Goal: Task Accomplishment & Management: Manage account settings

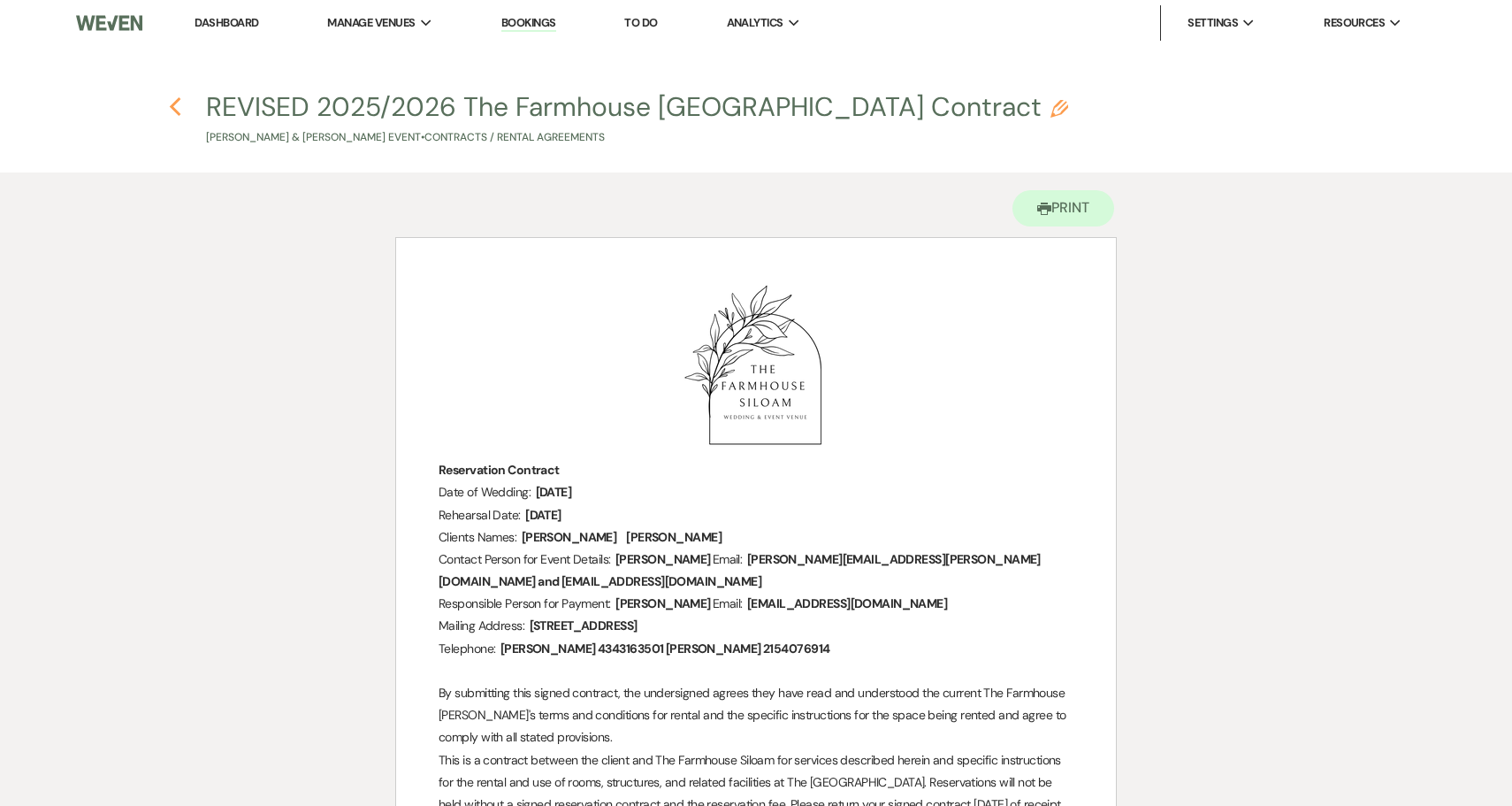
click at [176, 105] on icon "Previous" at bounding box center [175, 107] width 14 height 21
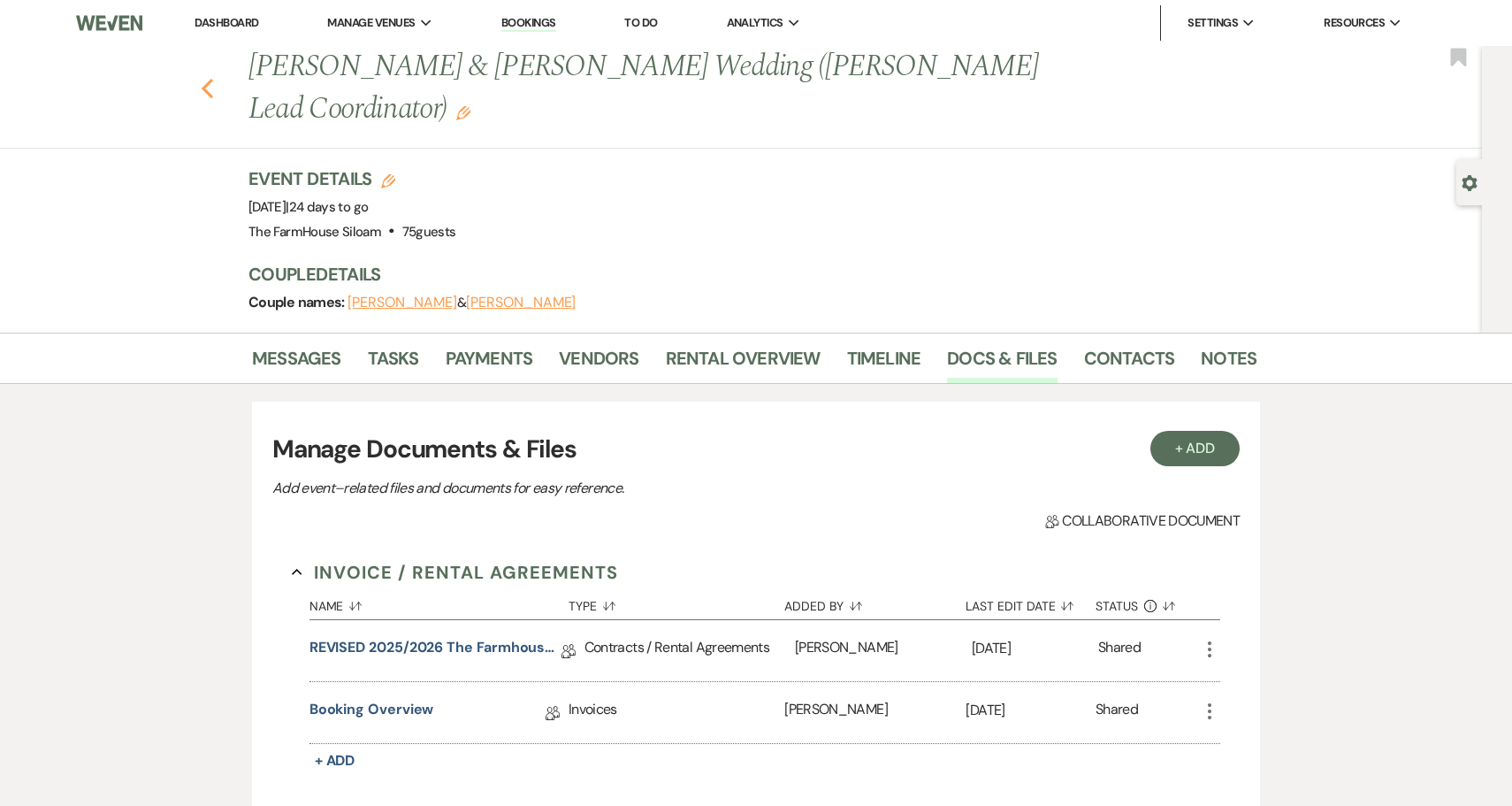
click at [207, 78] on icon "Previous" at bounding box center [207, 88] width 14 height 21
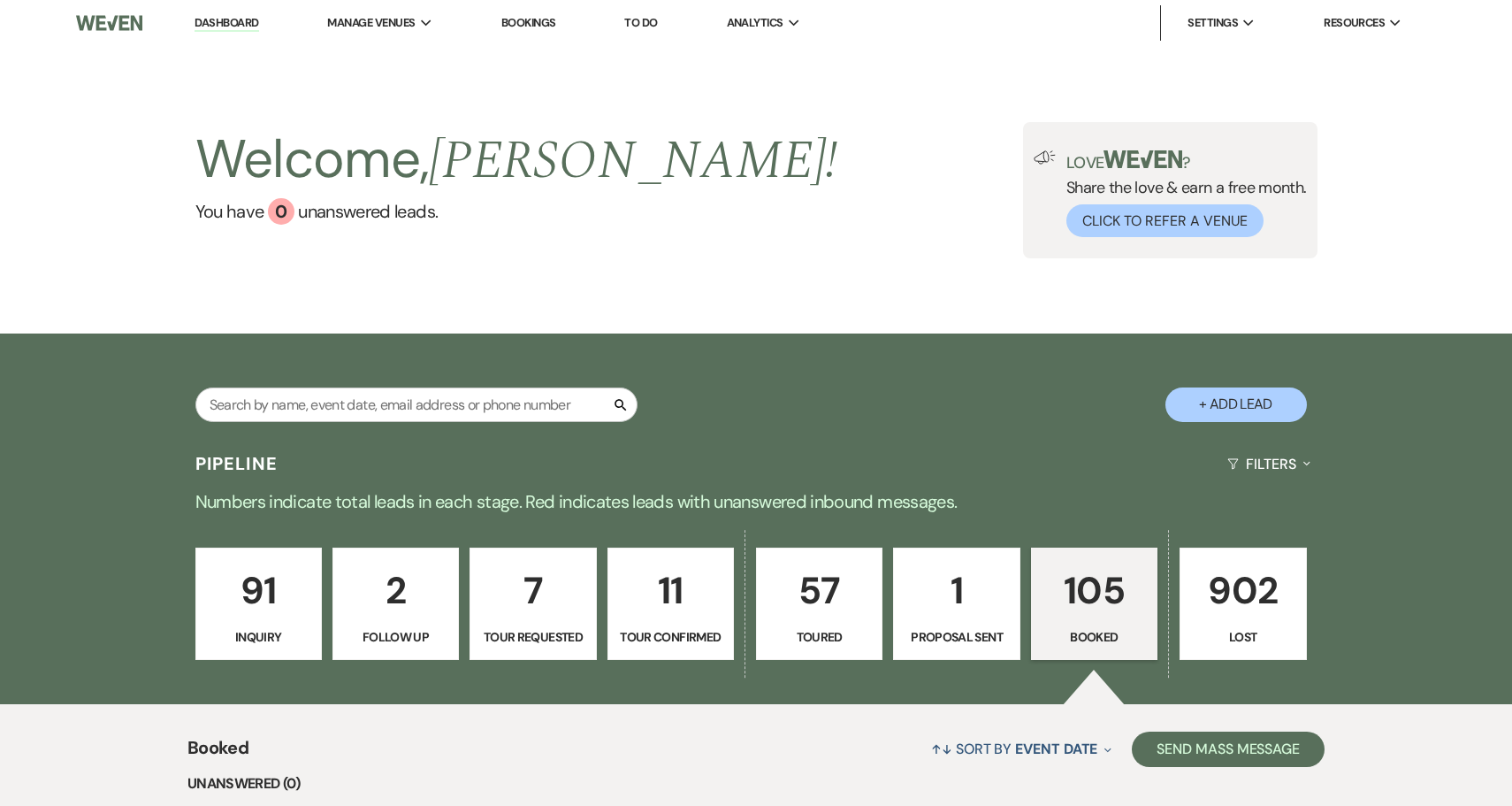
click at [1095, 597] on p "105" at bounding box center [1094, 590] width 103 height 59
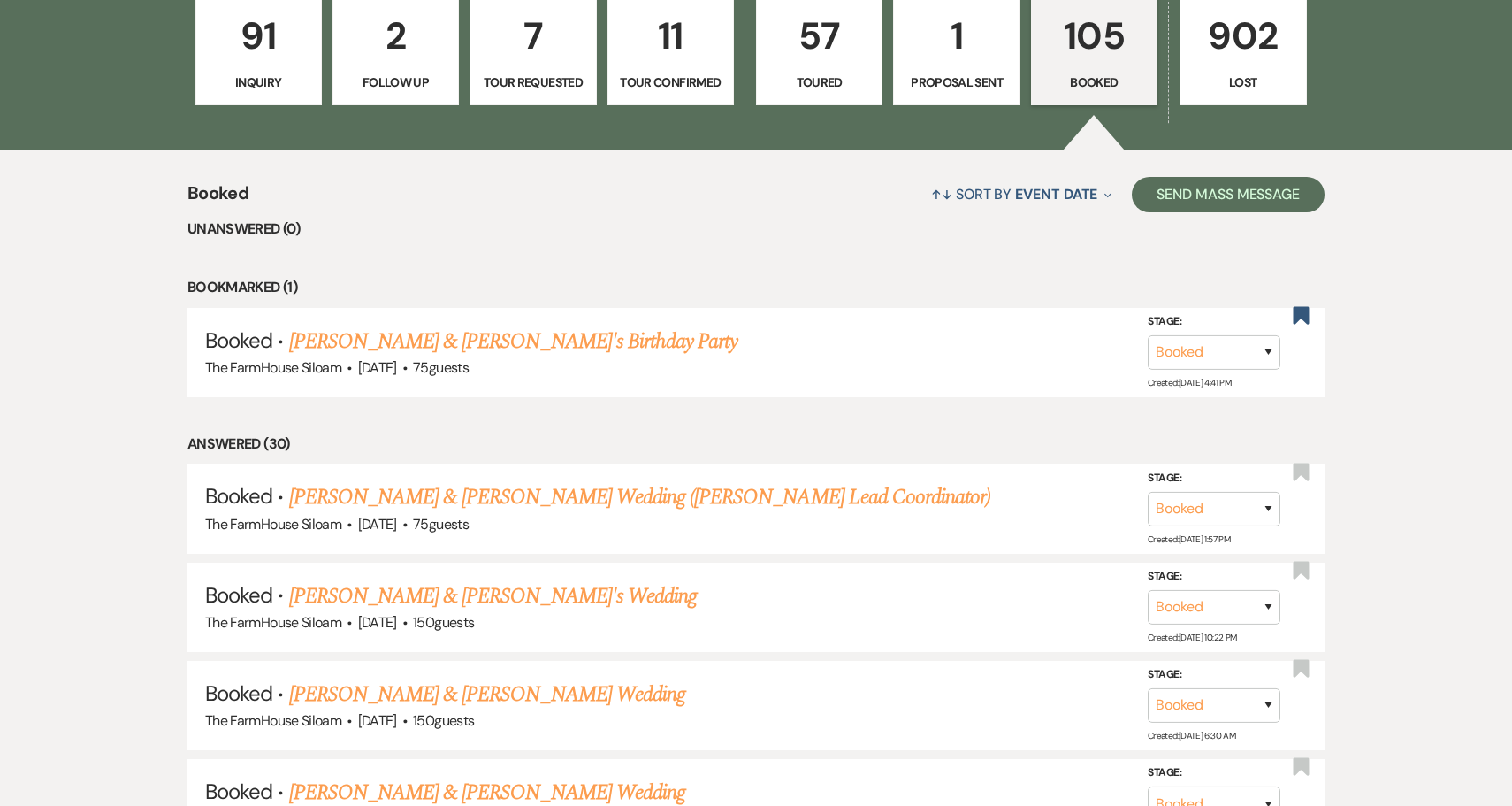
scroll to position [583, 0]
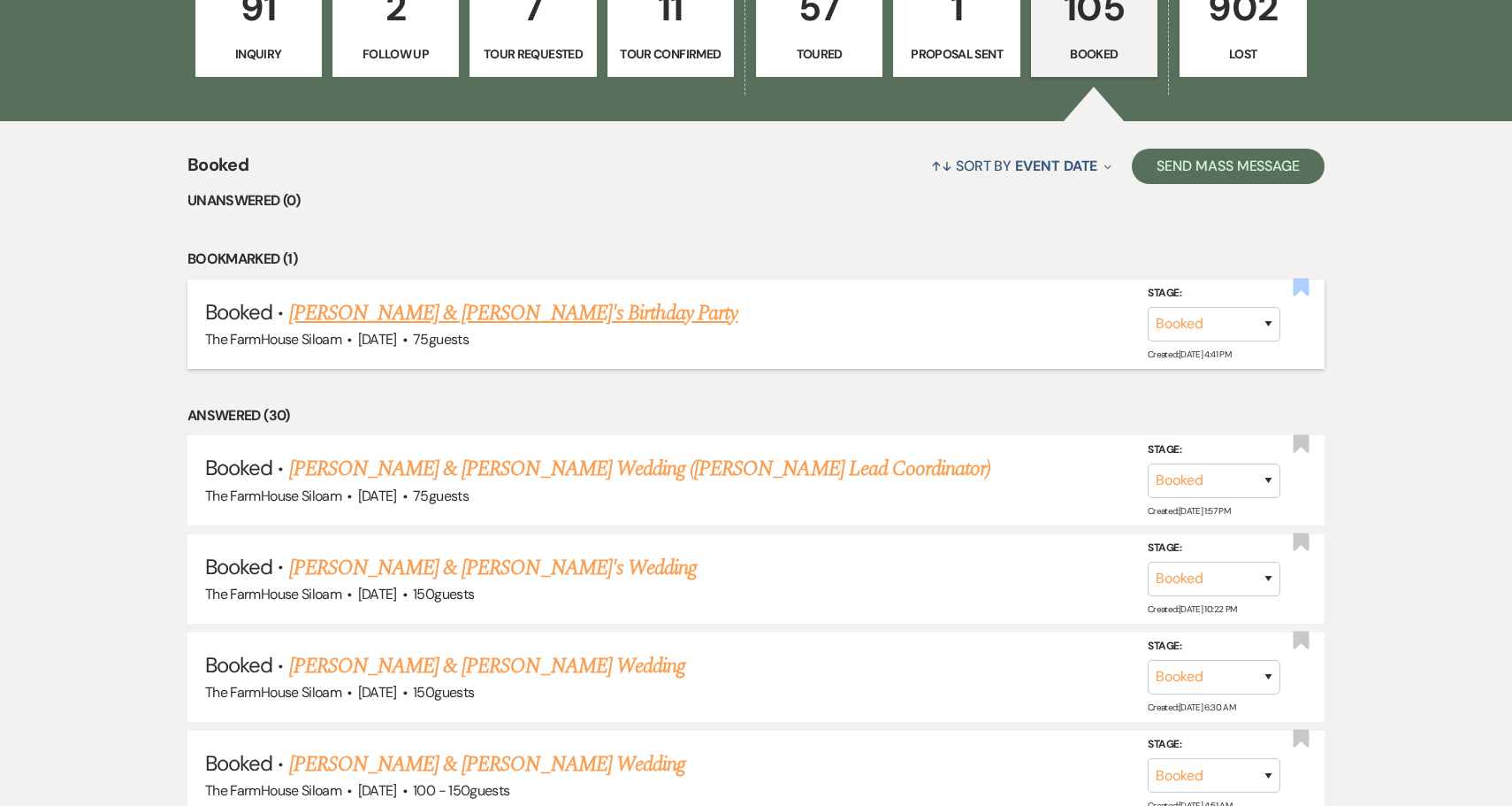
click at [1306, 286] on use "button" at bounding box center [1301, 288] width 16 height 18
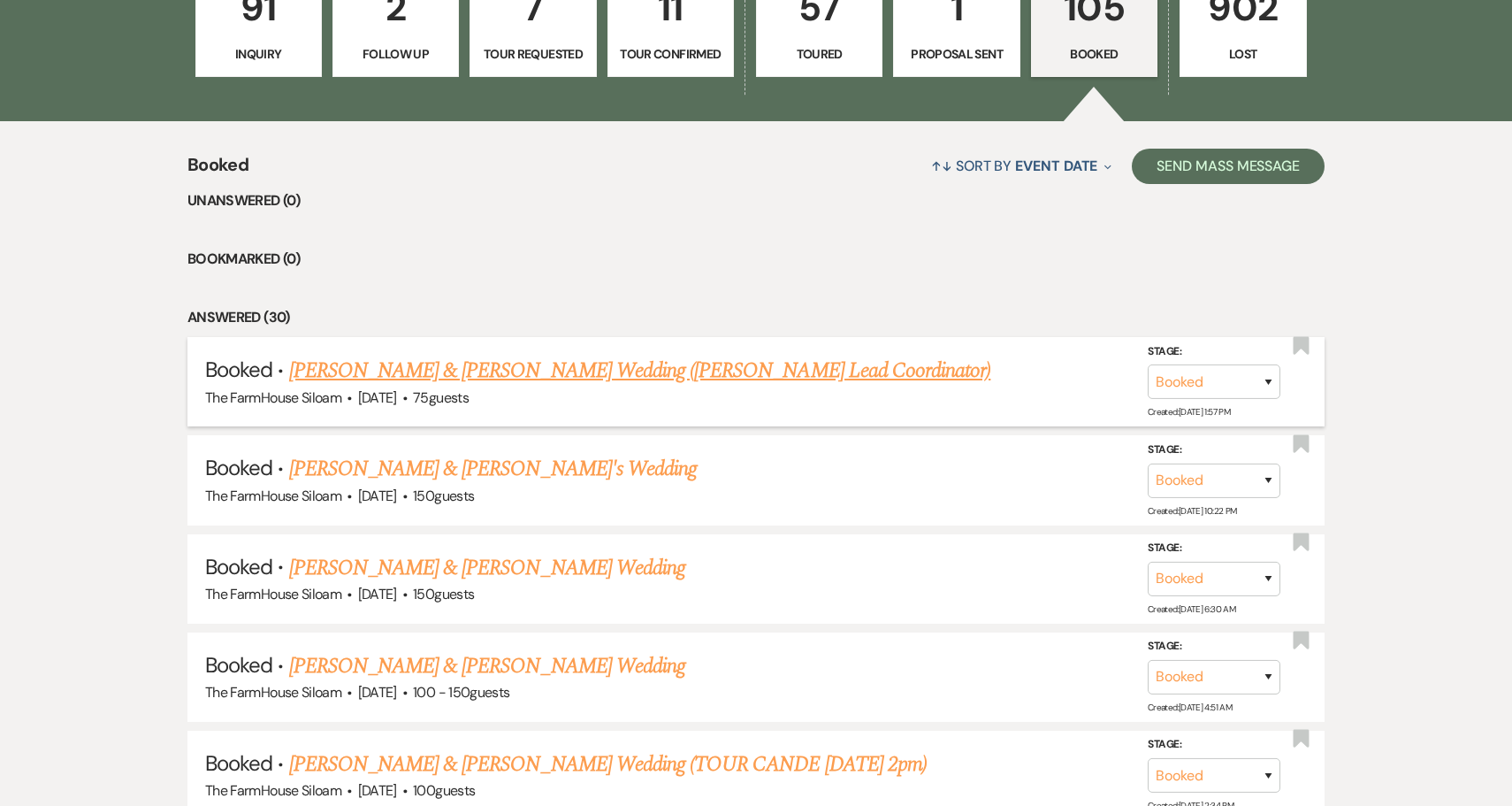
click at [566, 371] on link "[PERSON_NAME] & [PERSON_NAME] Wedding ([PERSON_NAME] Lead Coordinator)" at bounding box center [640, 370] width 702 height 32
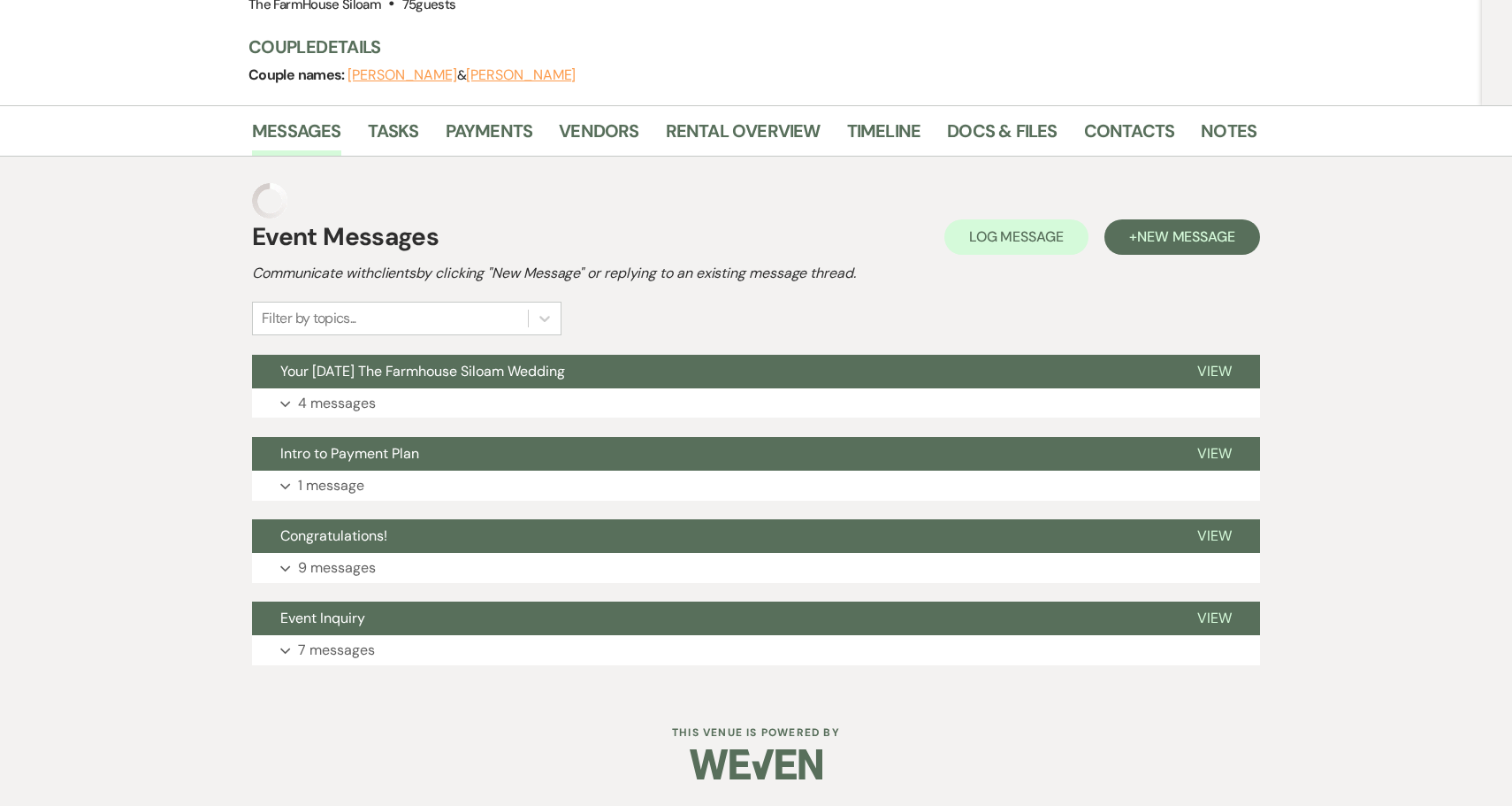
scroll to position [146, 0]
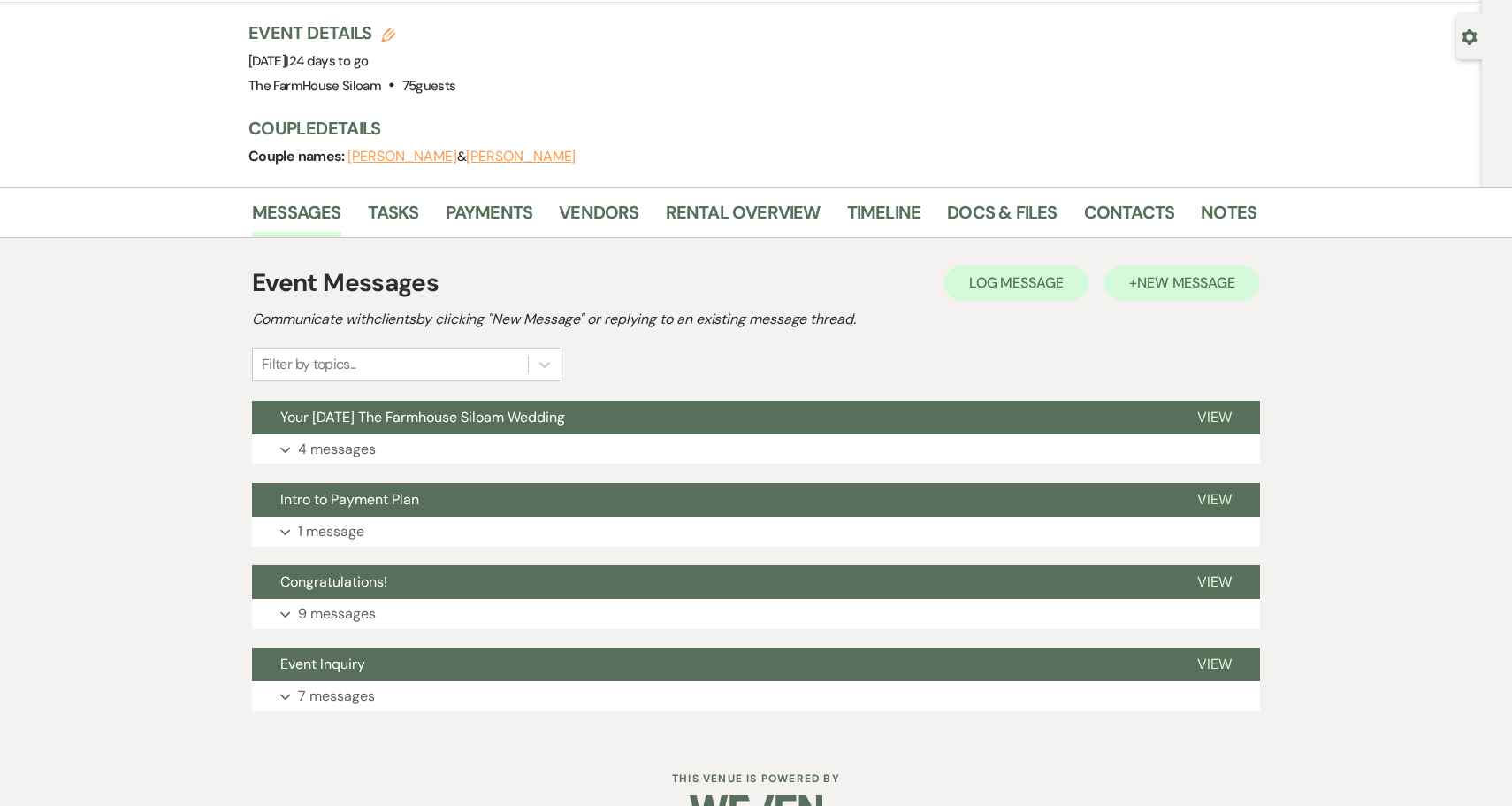
click at [1160, 273] on span "New Message" at bounding box center [1186, 282] width 99 height 19
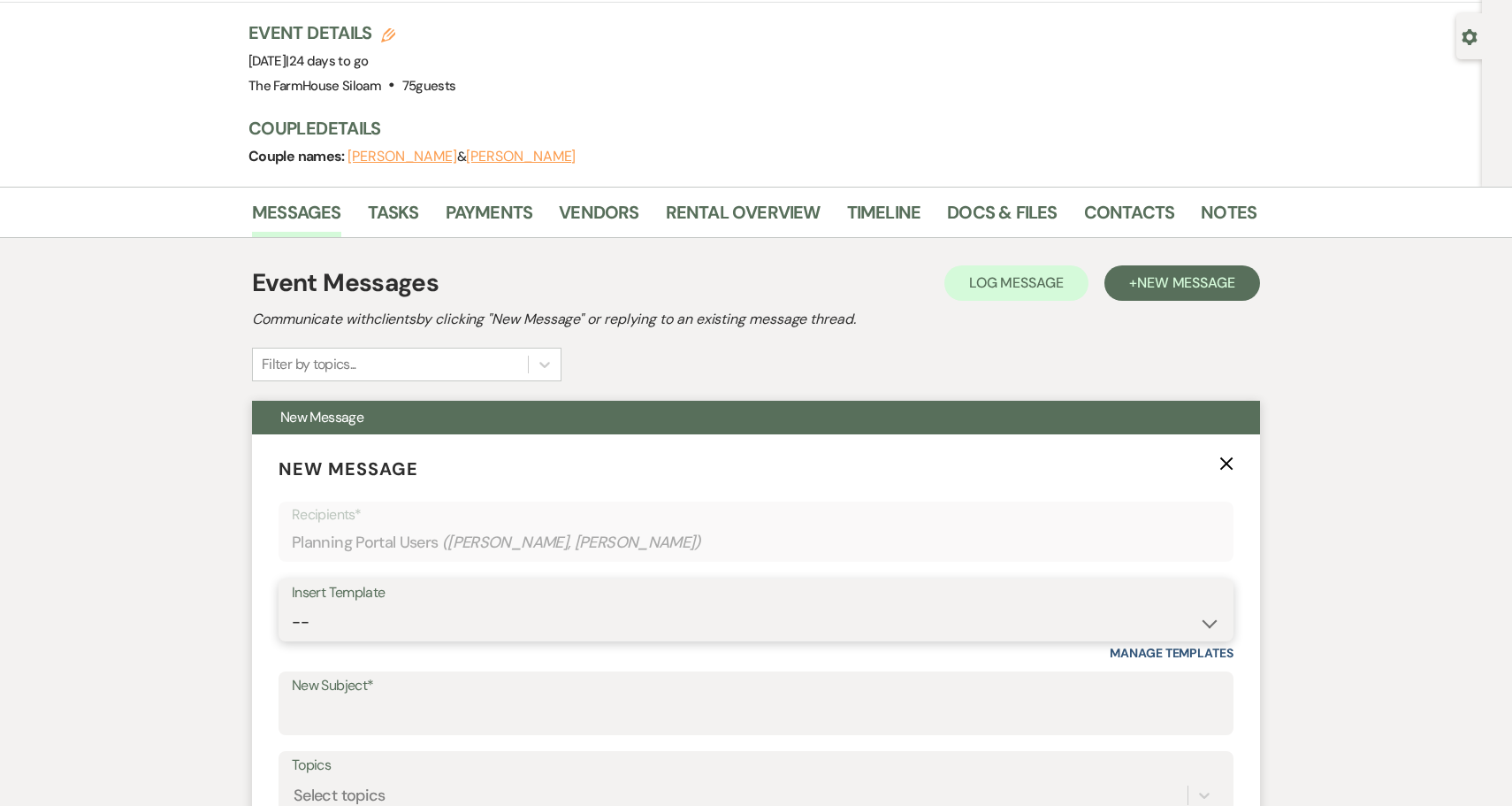
select select "5787"
type input "Special Liability Insurance for your Wedding"
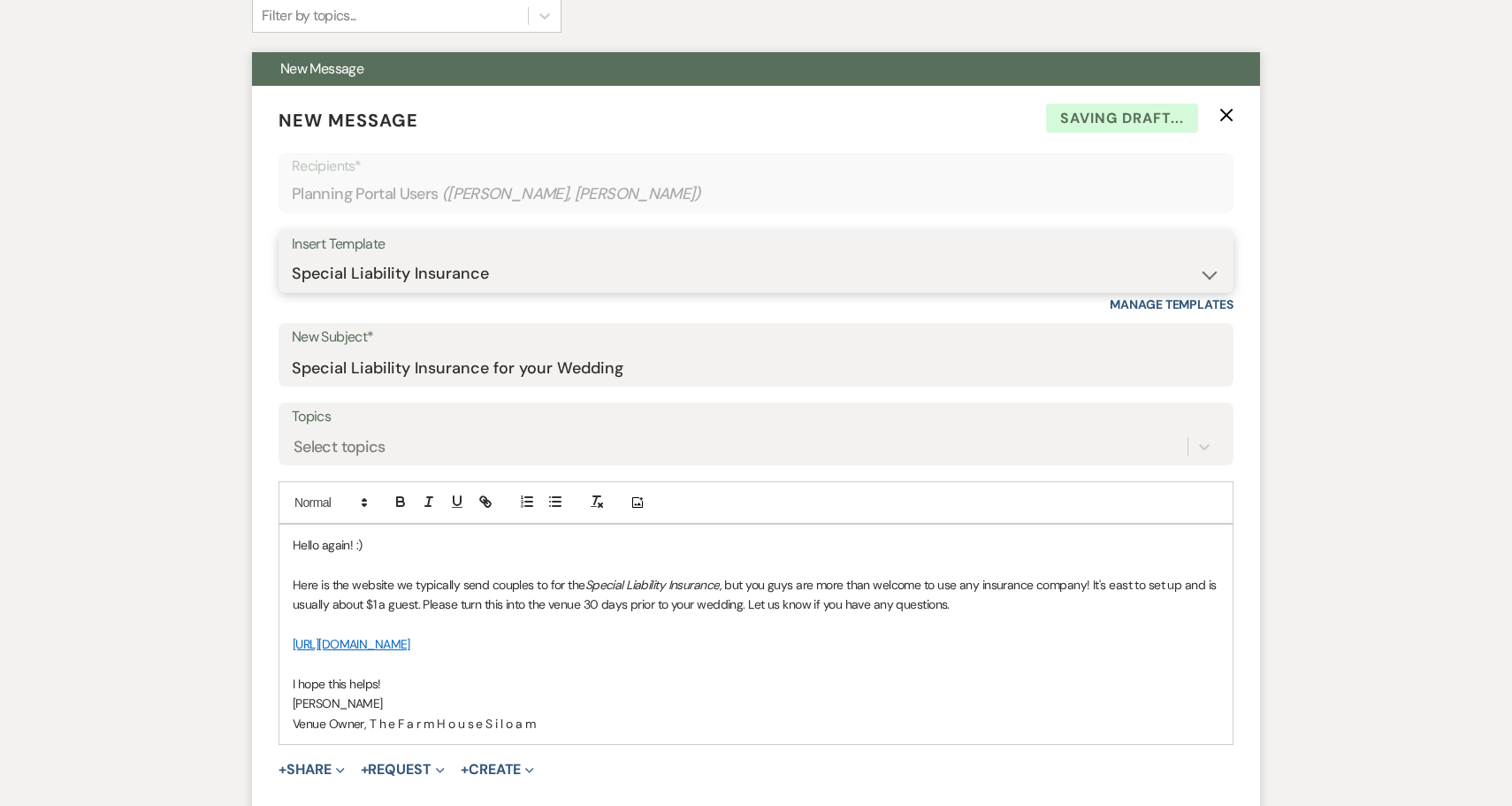
scroll to position [496, 0]
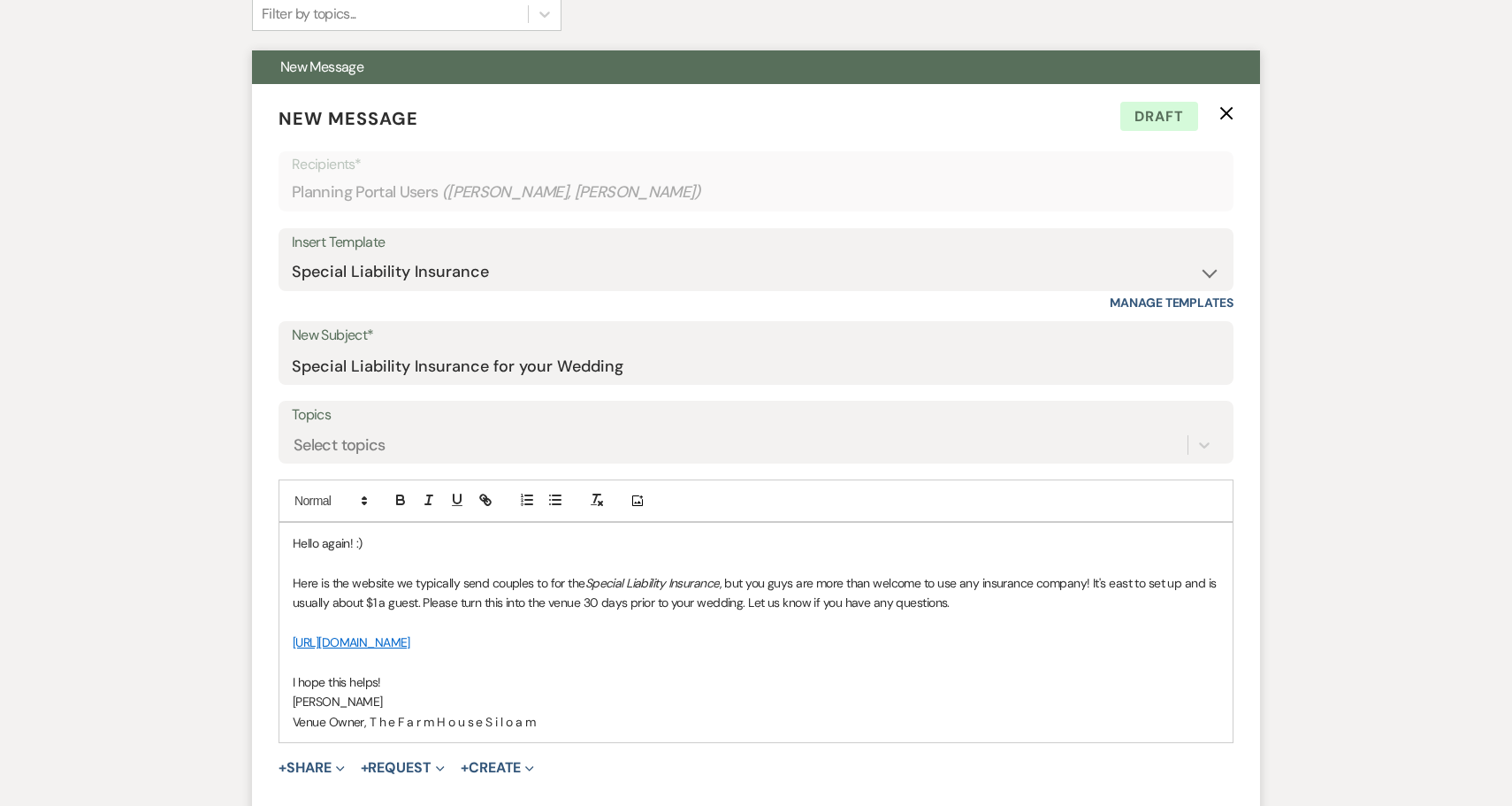
click at [600, 574] on span ", but you guys are more than welcome to use any insurance company! It's east to…" at bounding box center [756, 592] width 926 height 35
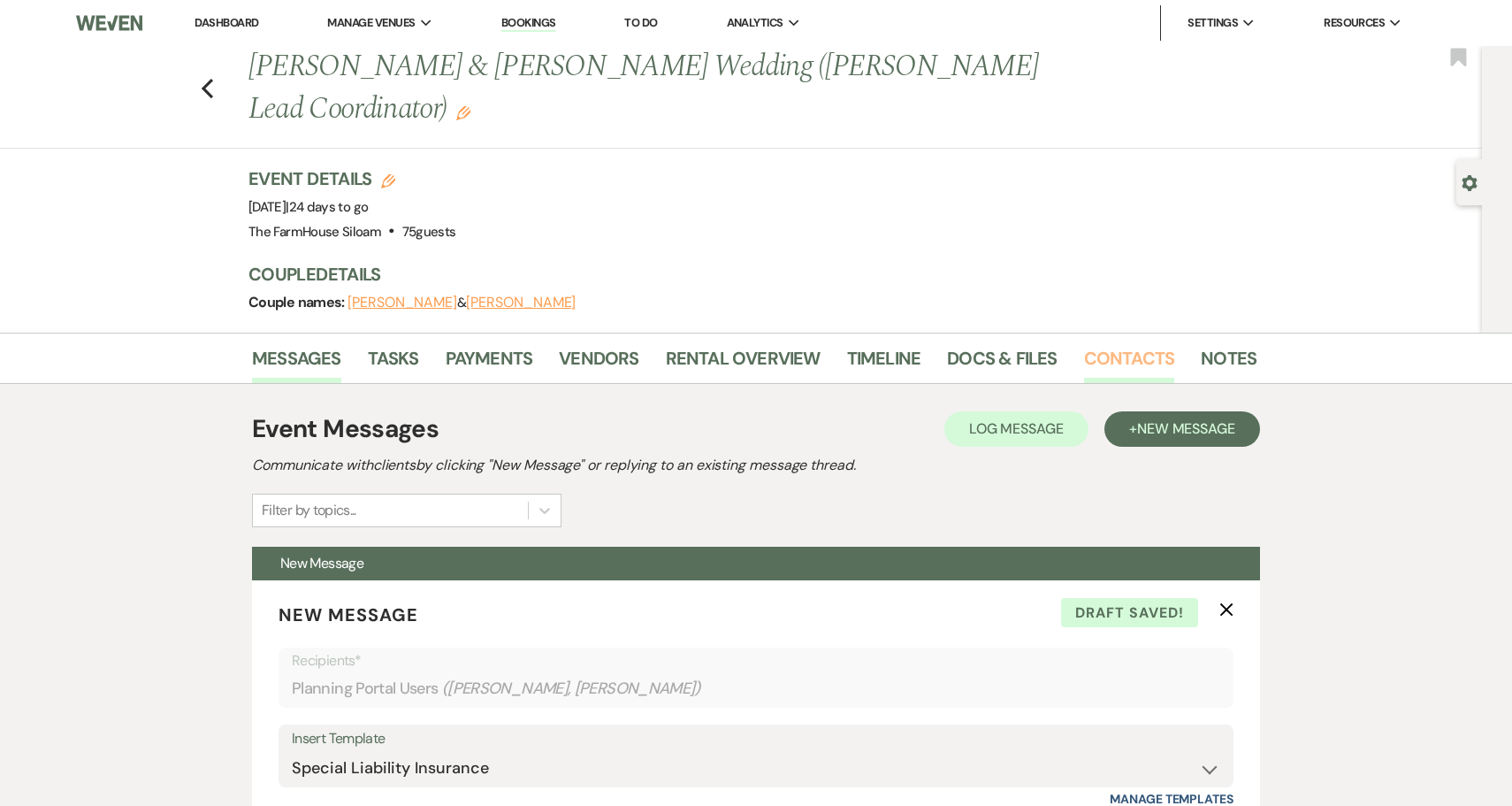
scroll to position [0, 0]
click at [1163, 419] on span "New Message" at bounding box center [1186, 428] width 99 height 19
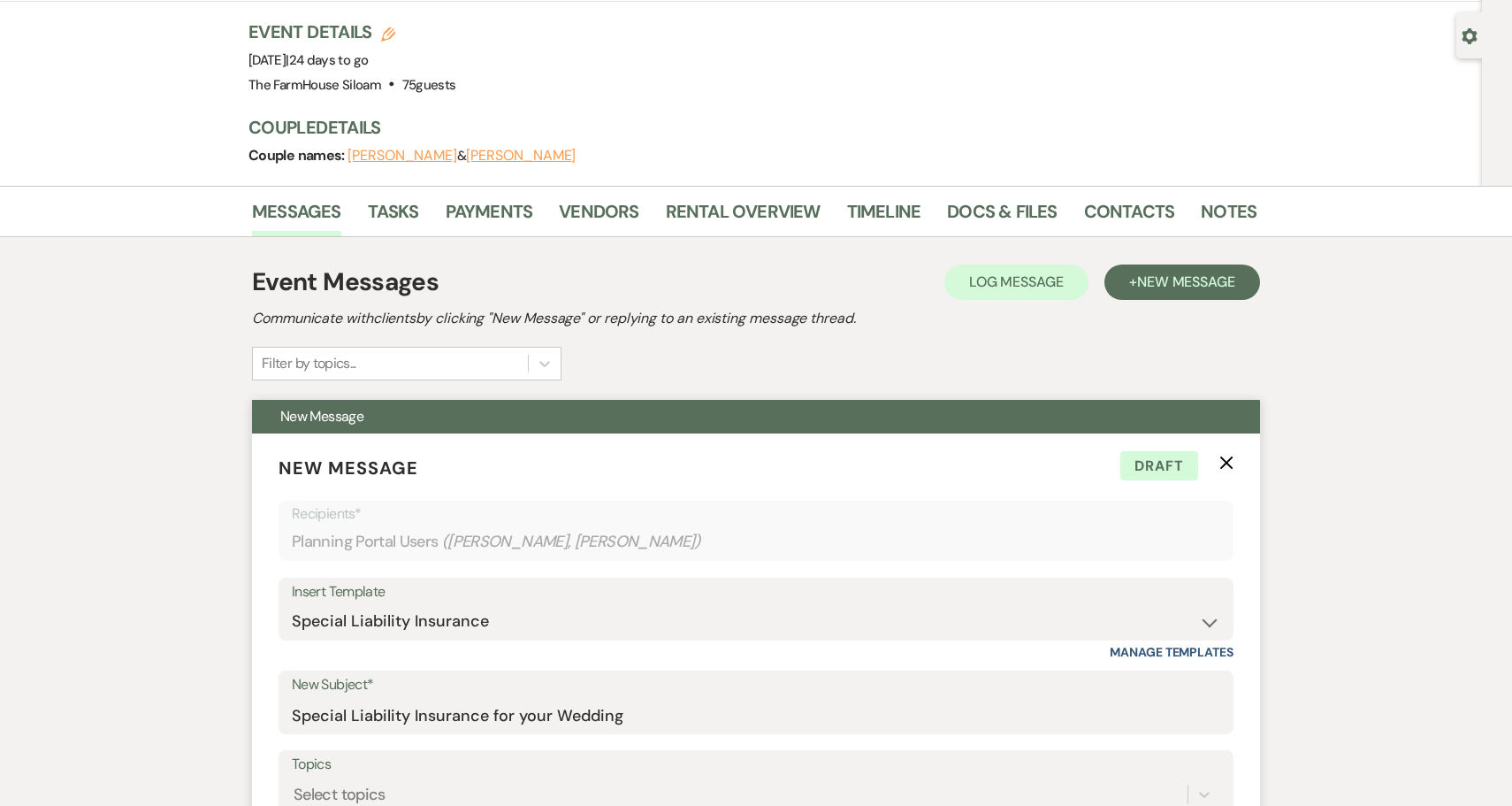
scroll to position [78, 0]
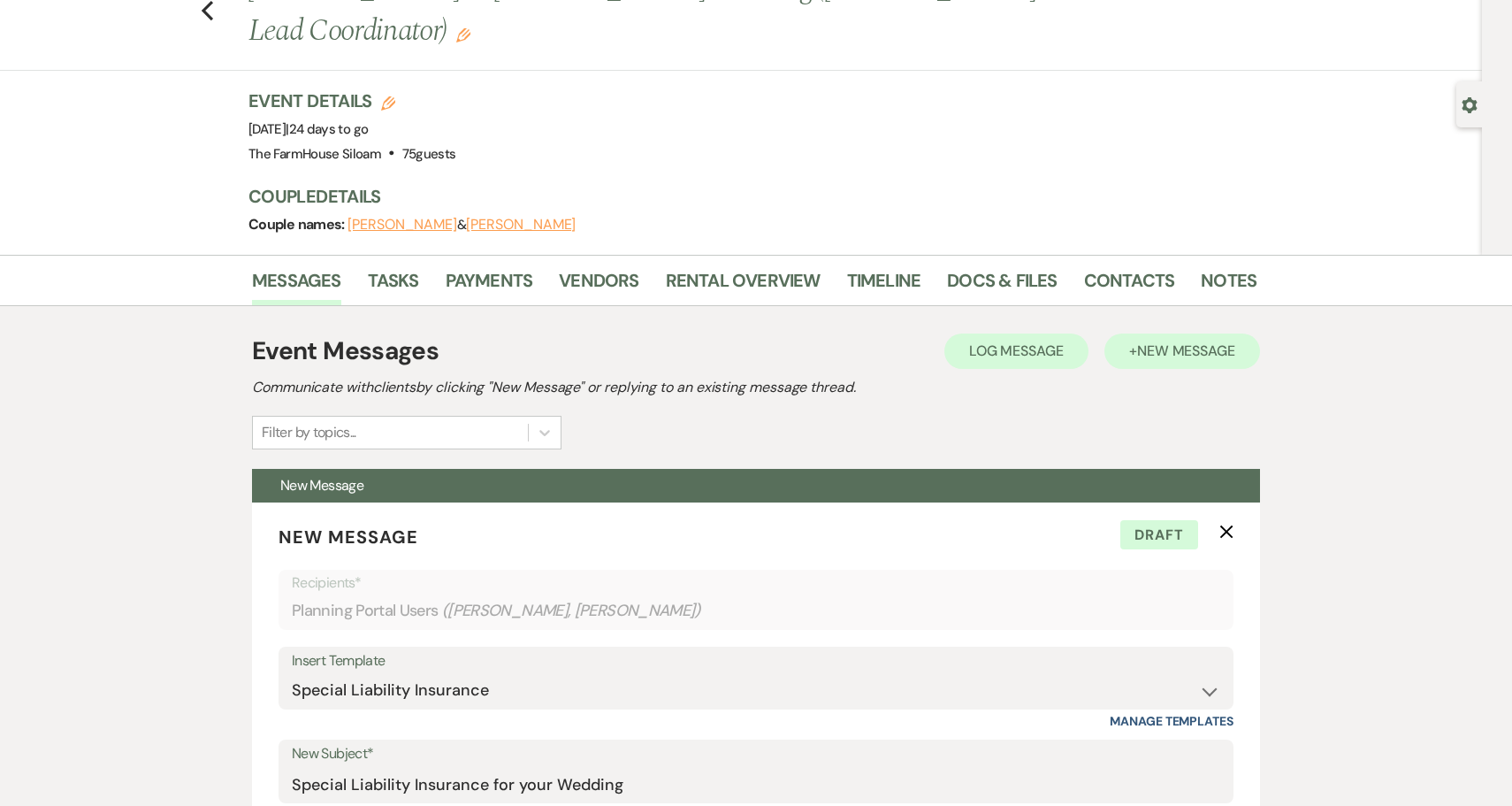
click at [1192, 341] on span "New Message" at bounding box center [1186, 350] width 99 height 19
click at [1229, 525] on icon "X" at bounding box center [1226, 532] width 14 height 14
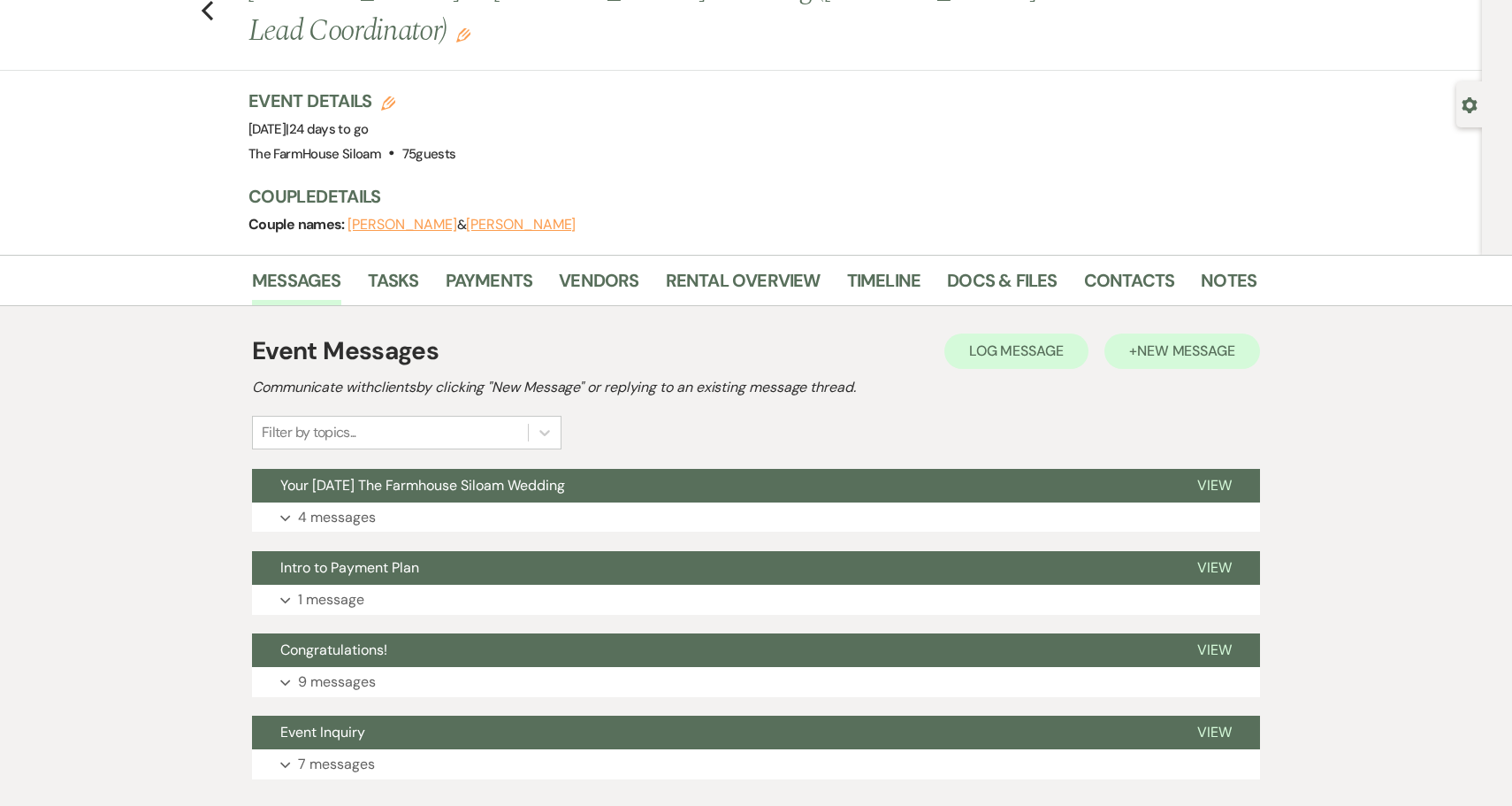
click at [1196, 341] on span "New Message" at bounding box center [1186, 350] width 99 height 19
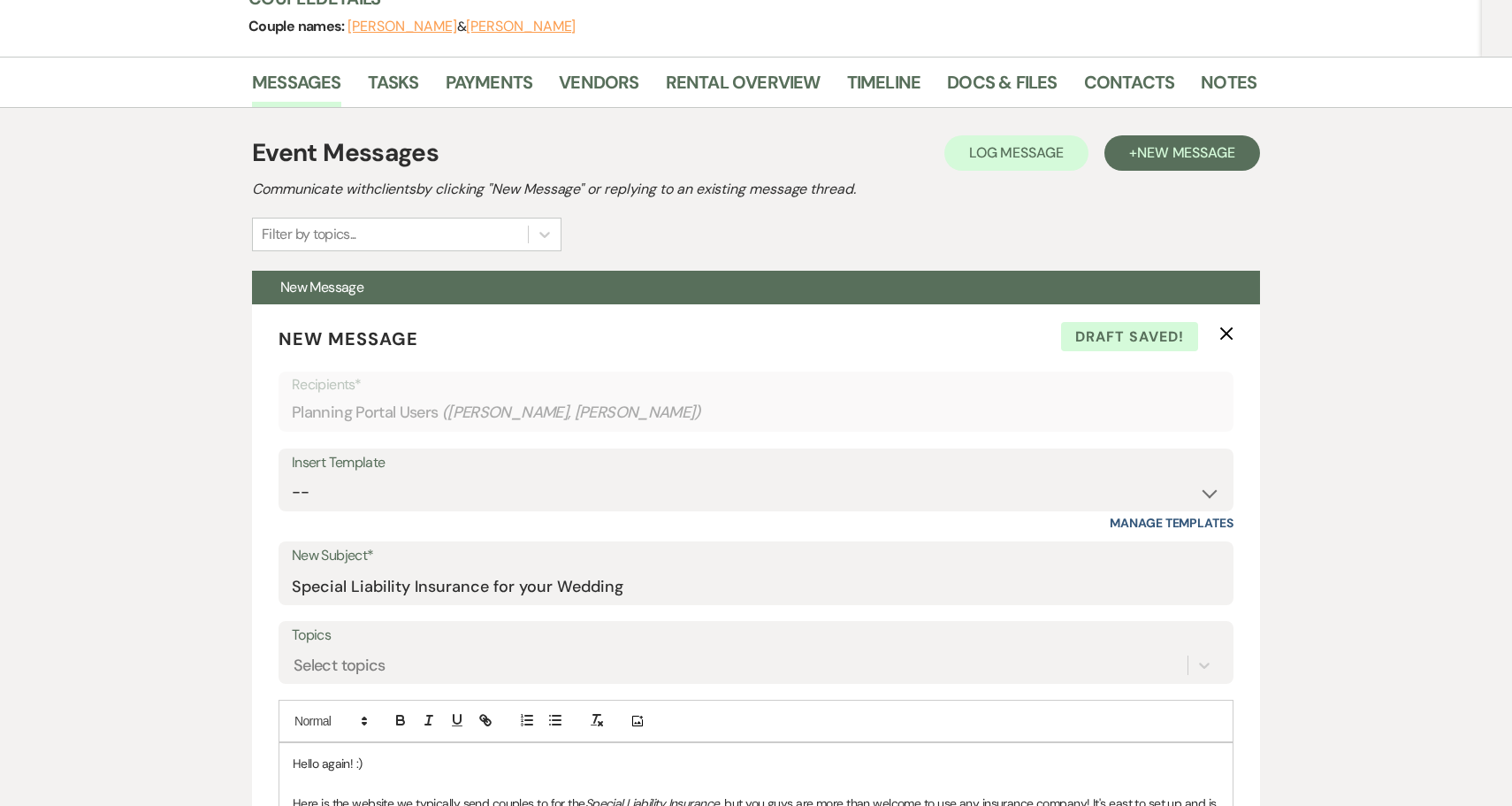
scroll to position [221, 0]
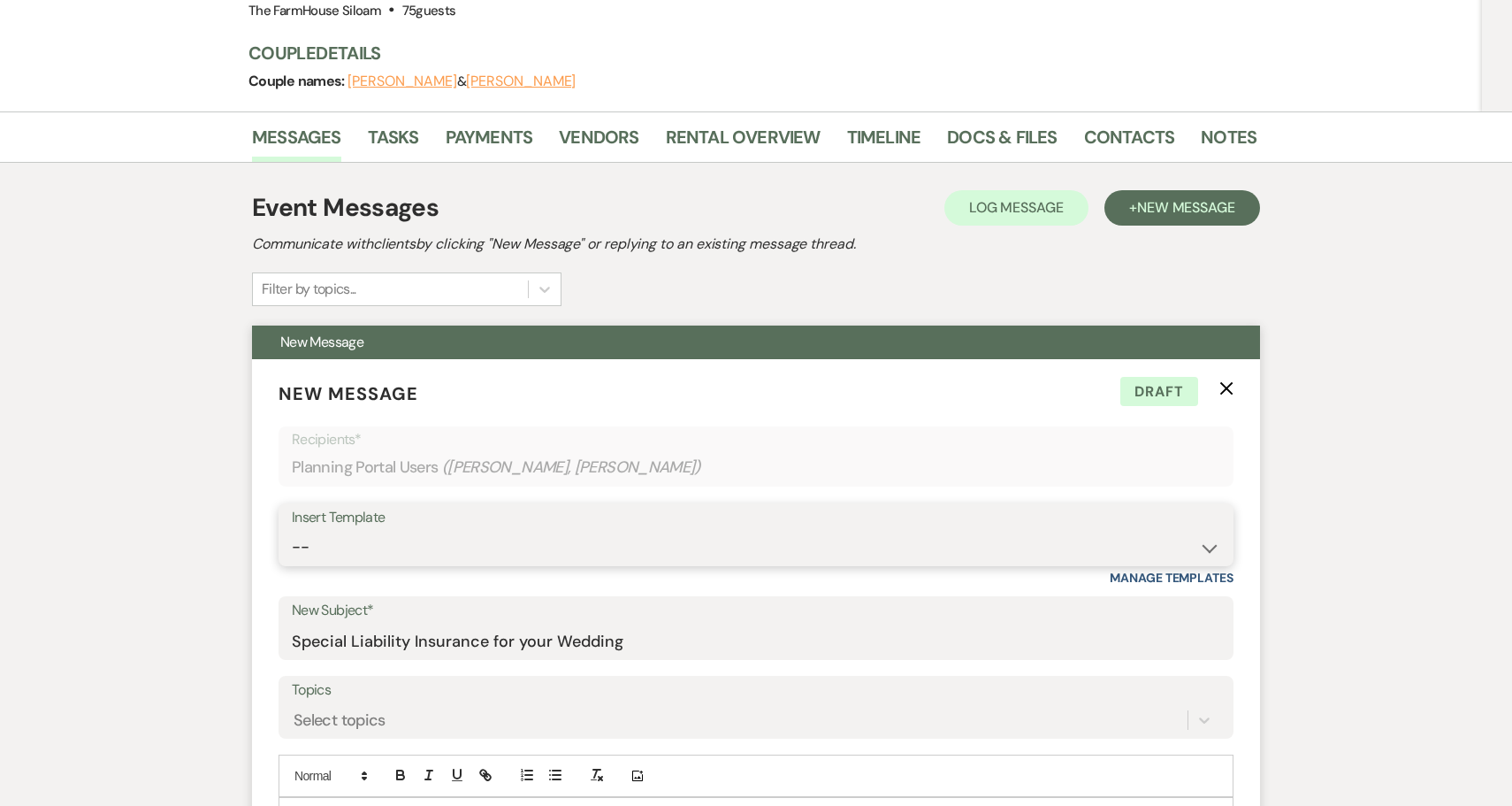
select select "5923"
click at [545, 623] on input "Your Upcoming Wedding" at bounding box center [756, 640] width 928 height 34
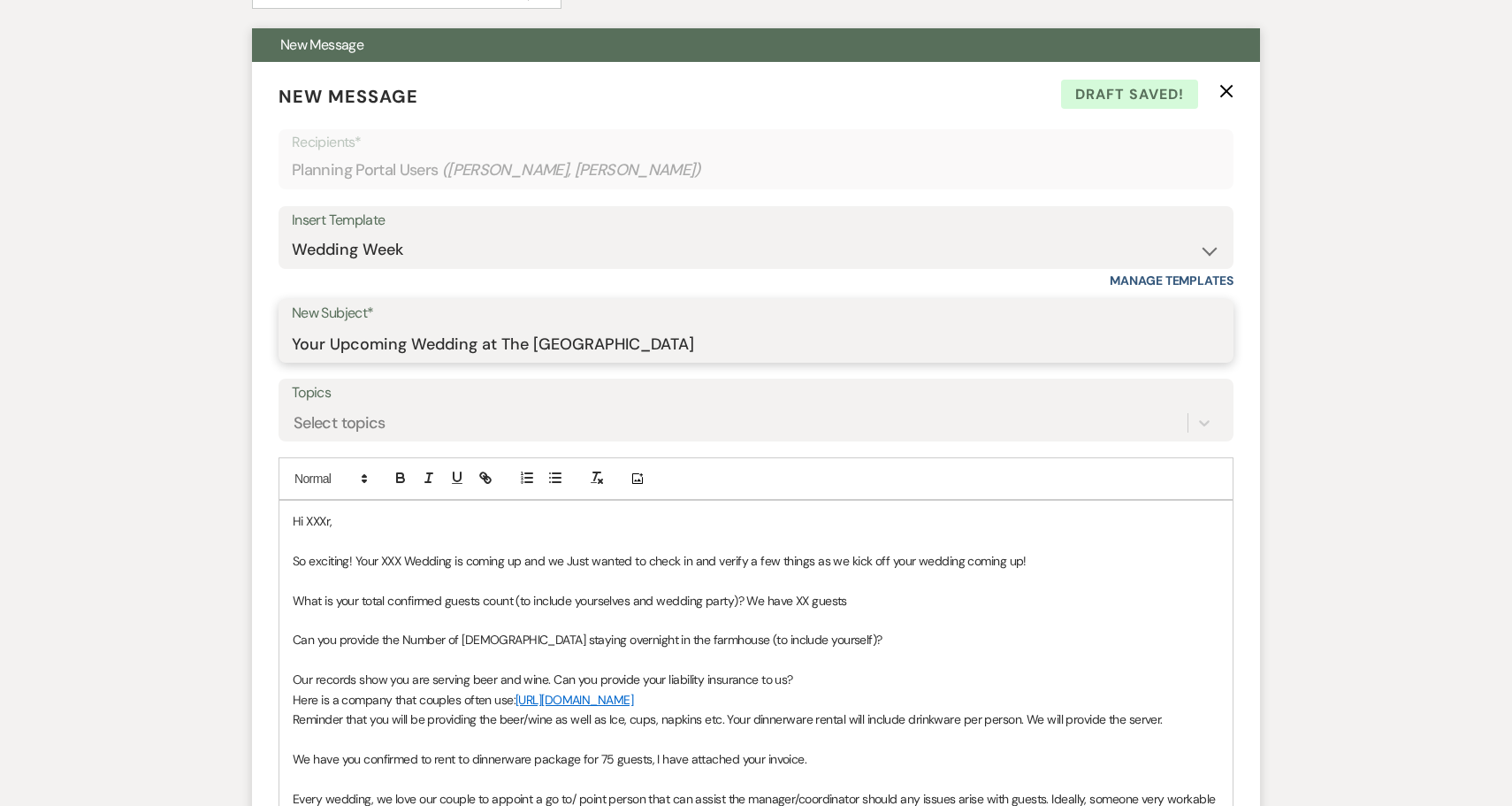
scroll to position [512, 0]
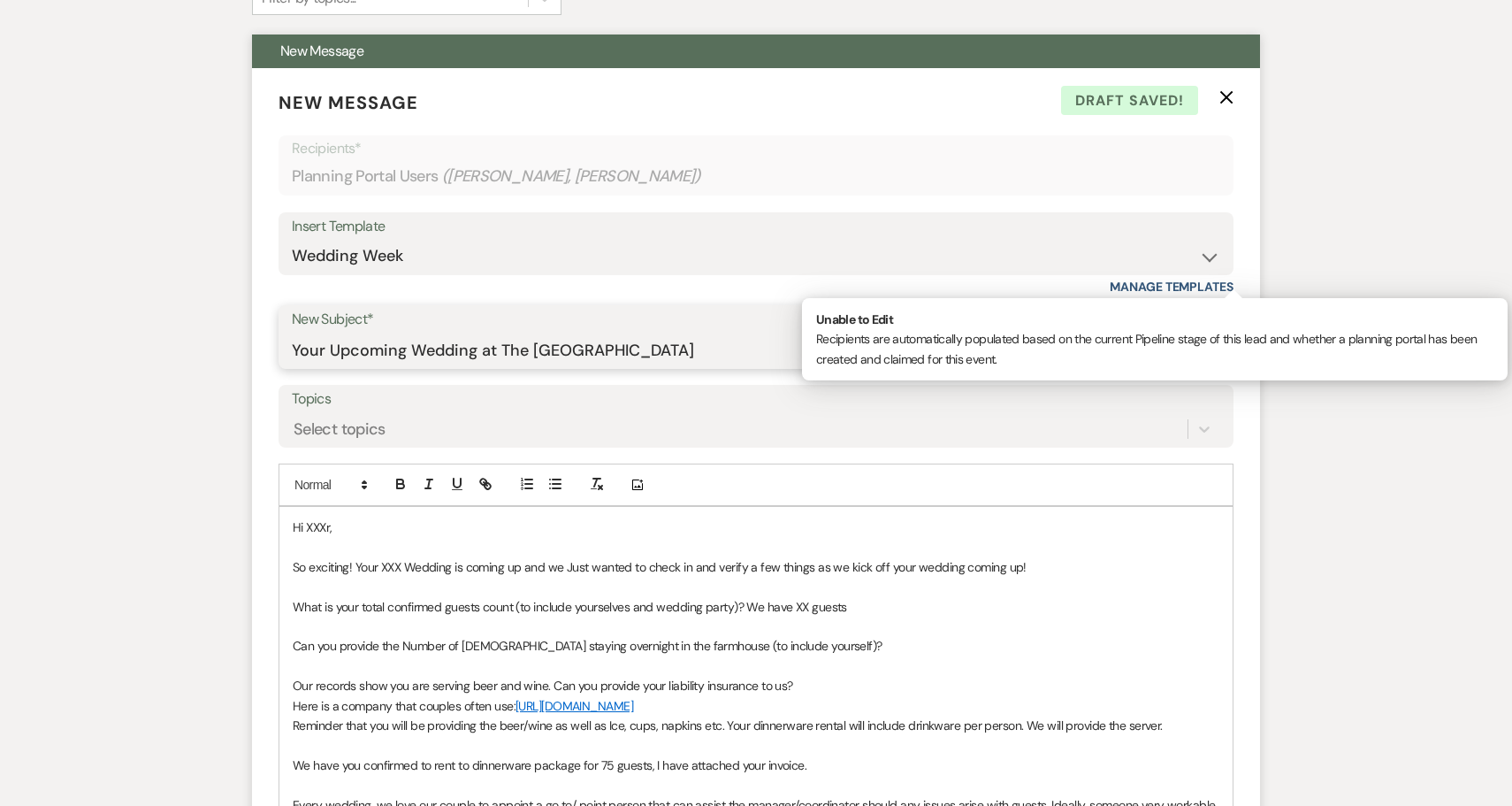
type input "Your Upcoming Wedding at The Farmhouse Siloam"
click at [717, 159] on div "Planning Portal Users ( Daniela, Joel Hendry )" at bounding box center [756, 176] width 928 height 34
click at [395, 517] on p "Hi XXXr," at bounding box center [756, 527] width 926 height 20
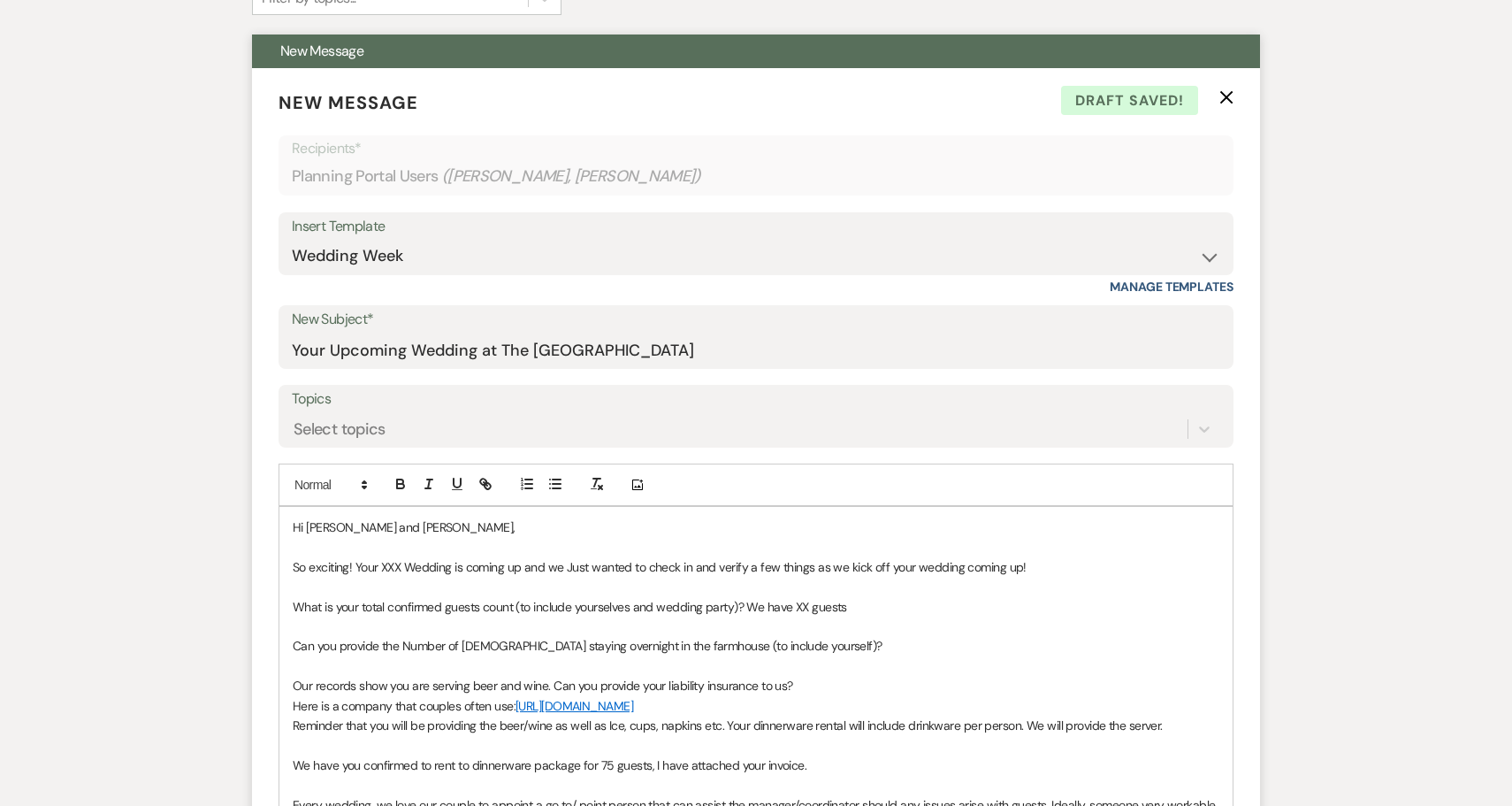
click at [404, 559] on span "So exciting! Your XXX Wedding is coming up and we Just wanted to check in and v…" at bounding box center [659, 567] width 733 height 16
click at [808, 599] on span "What is your total confirmed guests count (to include yourselves and wedding pa…" at bounding box center [570, 607] width 554 height 16
click at [290, 595] on div "Hi Daniela and Joel, So exciting! Your 9/13/2025 Wedding is coming up and we Ju…" at bounding box center [756, 774] width 953 height 536
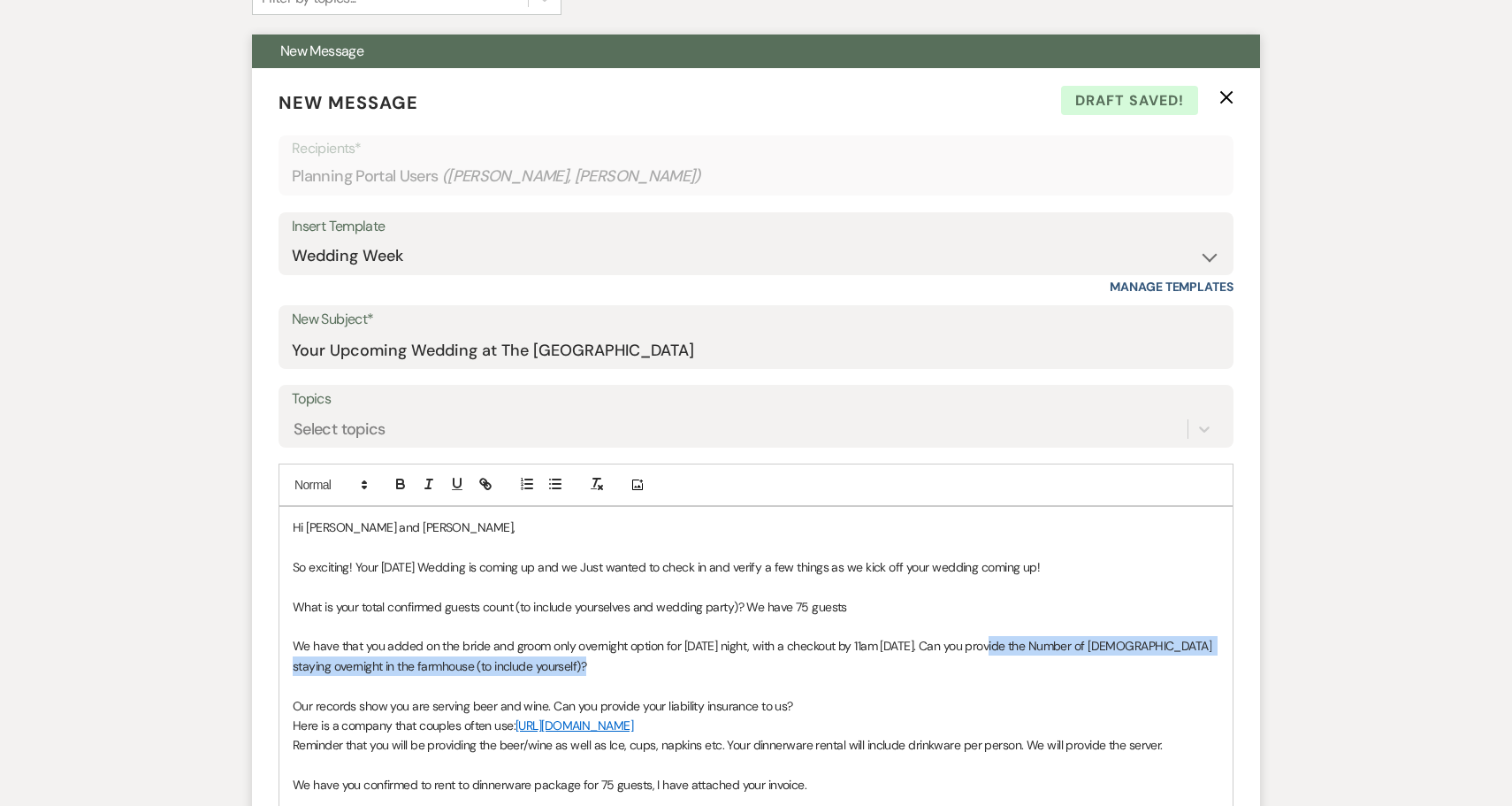
drag, startPoint x: 997, startPoint y: 599, endPoint x: 1005, endPoint y: 613, distance: 16.1
click at [1005, 636] on p "We have that you added on the bride and groom only overnight option for Saturda…" at bounding box center [756, 656] width 926 height 40
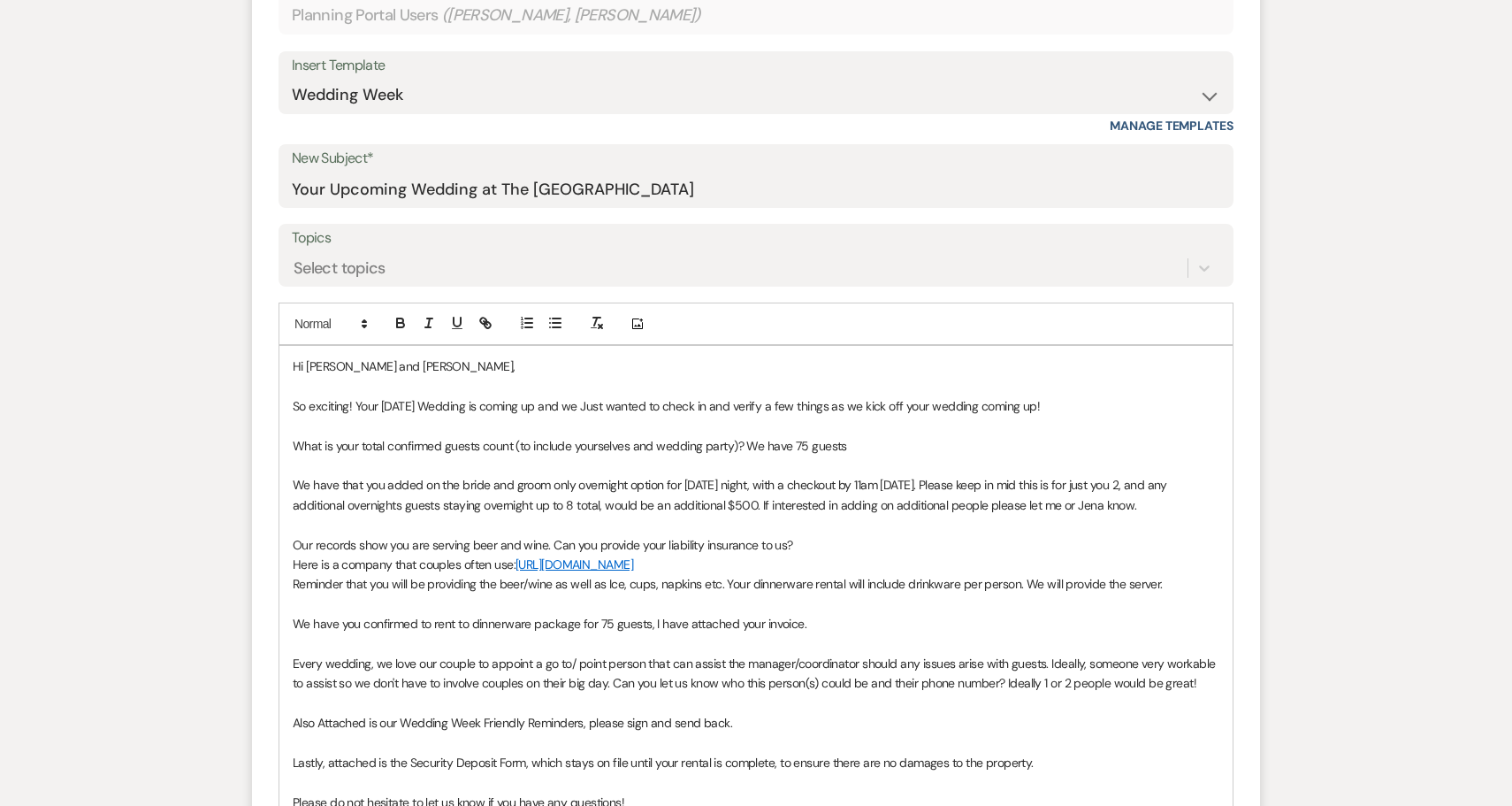
scroll to position [674, 0]
click at [1155, 574] on span "Reminder that you will be providing the beer/wine as well as Ice, cups, napkins…" at bounding box center [728, 583] width 870 height 16
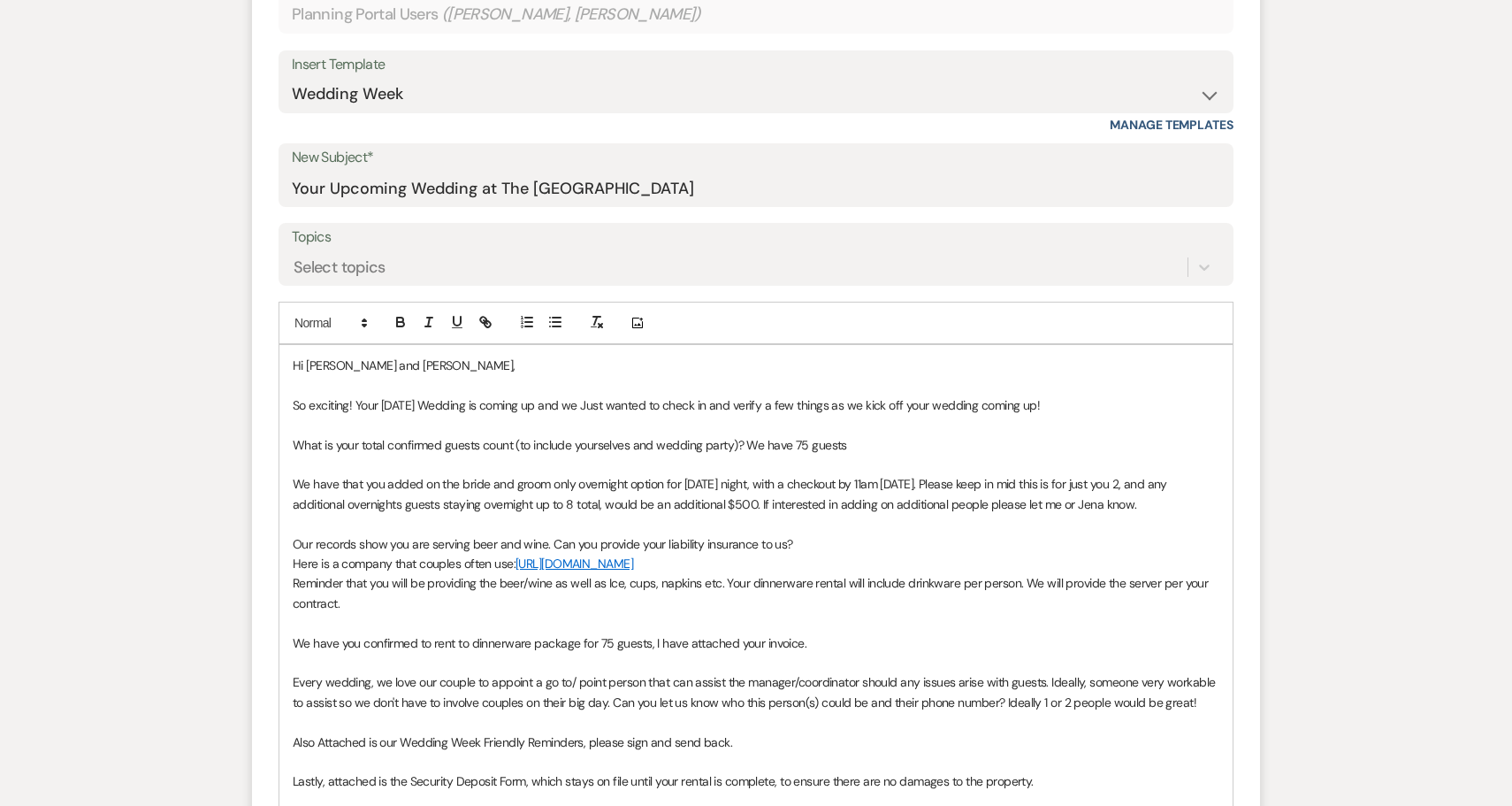
click at [862, 633] on p "We have you confirmed to rent to dinnerware package for 75 guests, I have attac…" at bounding box center [756, 643] width 926 height 20
click at [1156, 574] on span "Reminder that you will be providing the beer/wine as well as Ice, cups, napkins…" at bounding box center [752, 592] width 919 height 35
drag, startPoint x: 1160, startPoint y: 555, endPoint x: 1186, endPoint y: 572, distance: 31.1
click at [1186, 573] on p "Reminder that you will be providing the beer/wine as well as Ice, cups, napkins…" at bounding box center [756, 593] width 926 height 40
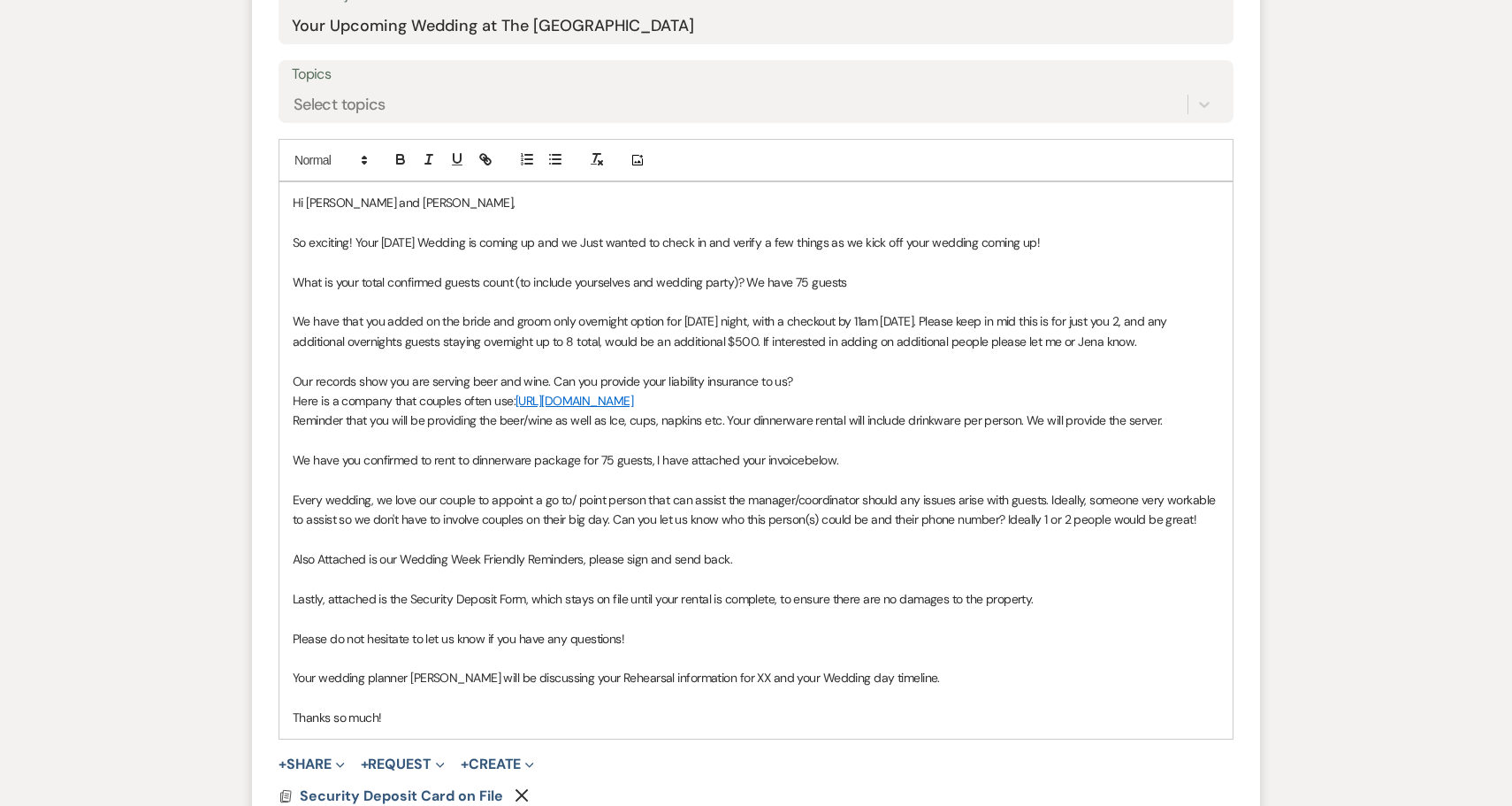
scroll to position [838, 0]
click at [317, 550] on span "Also Attached is our Wedding Week Friendly Reminders, please sign and send back." at bounding box center [513, 558] width 439 height 16
click at [1043, 588] on p "Lastly, attached is the Security Deposit Form, which stays on file until your r…" at bounding box center [756, 598] width 926 height 20
click at [630, 590] on span "Lastly, attached is the Security Deposit Form, which stays on file until your r…" at bounding box center [663, 598] width 741 height 16
click at [1193, 588] on p "Lastly, attached is the Security Deposit Form, which stays on file (meaning not…" at bounding box center [756, 598] width 926 height 20
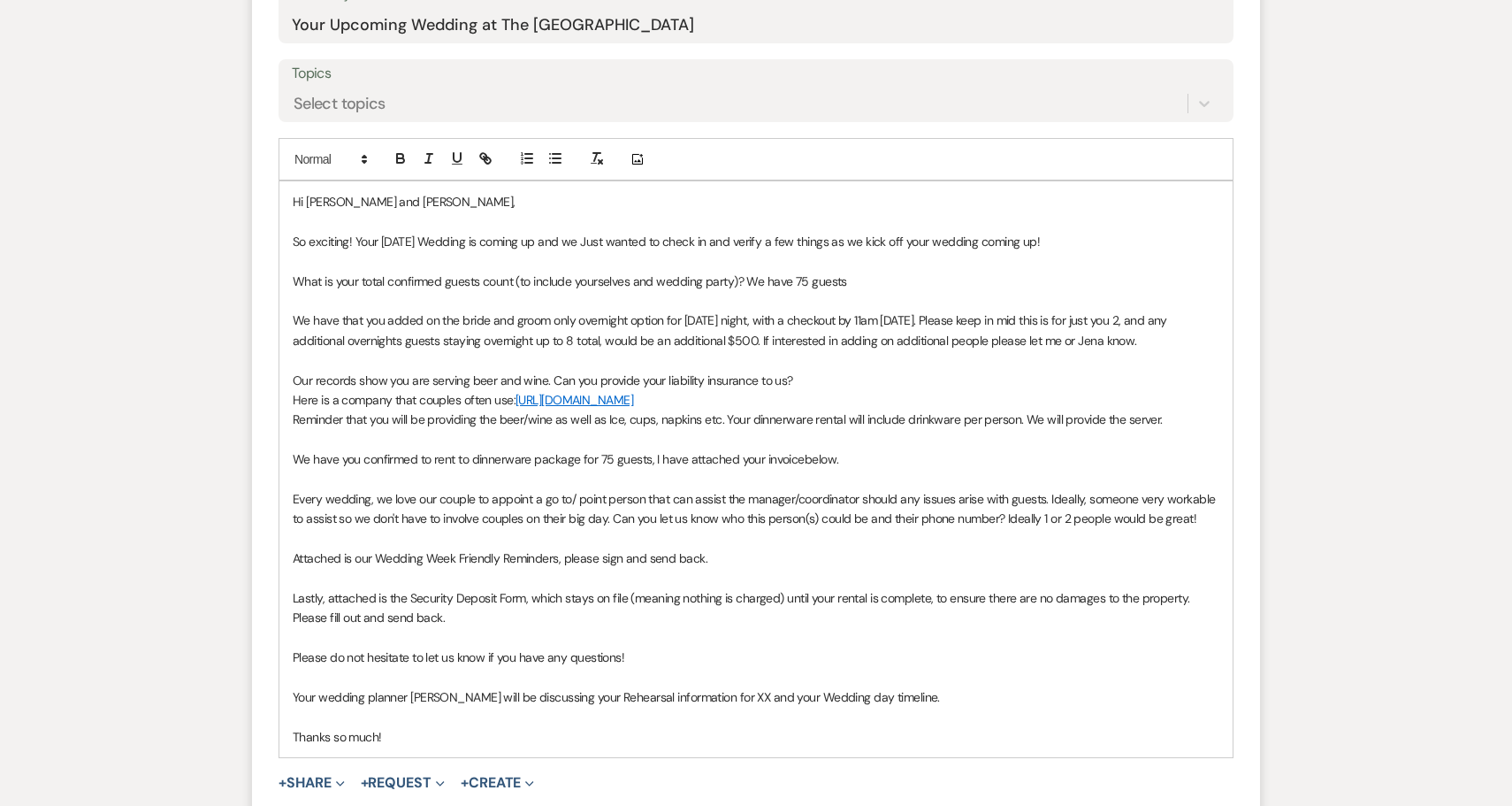
click at [705, 688] on span "Your wedding planner Jena will be discussing your Rehearsal information for XX …" at bounding box center [617, 697] width 647 height 16
click at [902, 687] on p "Your wedding planner Jena will be discussing your Rehearsal information and you…" at bounding box center [756, 697] width 926 height 20
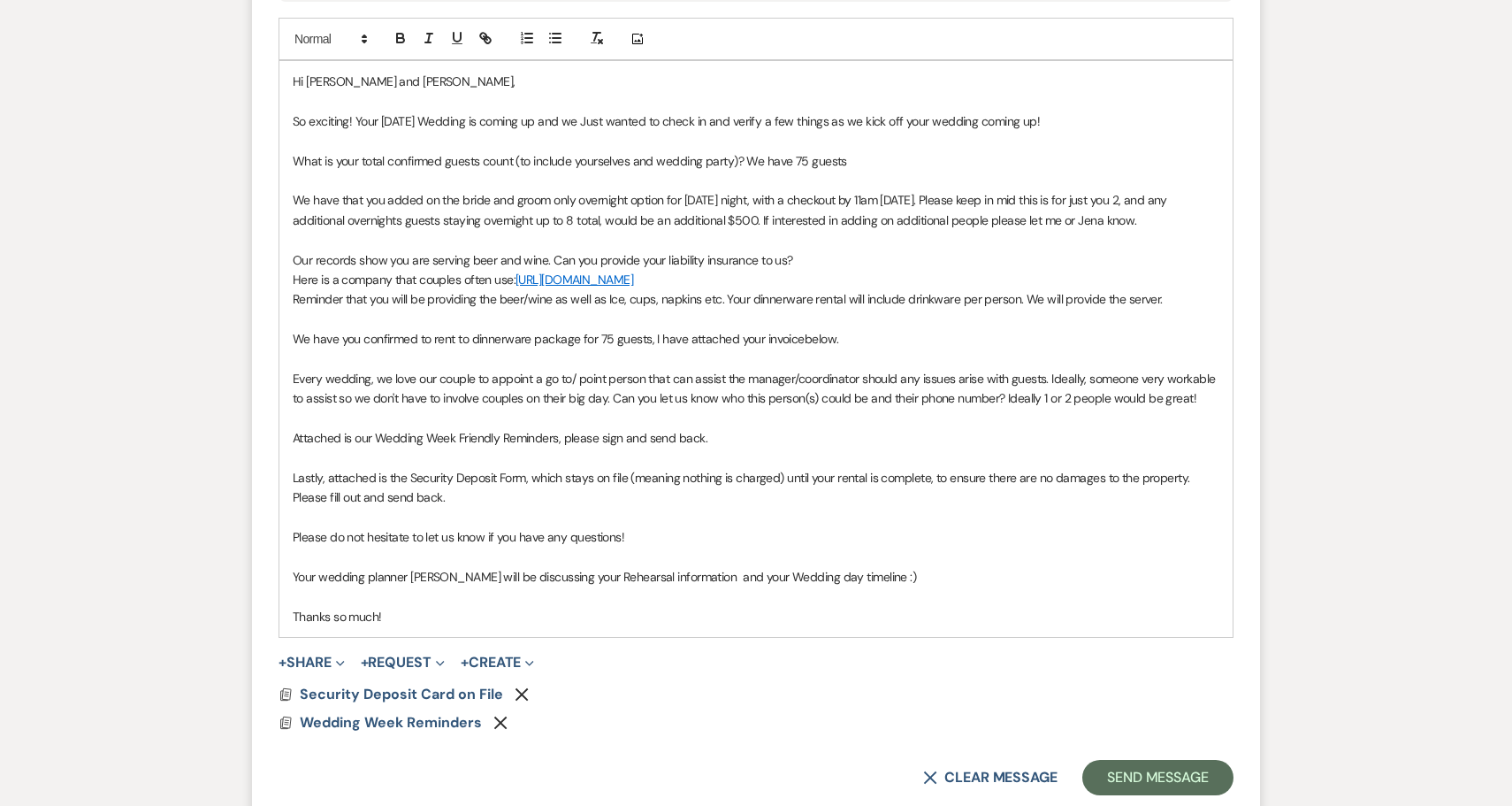
scroll to position [965, 0]
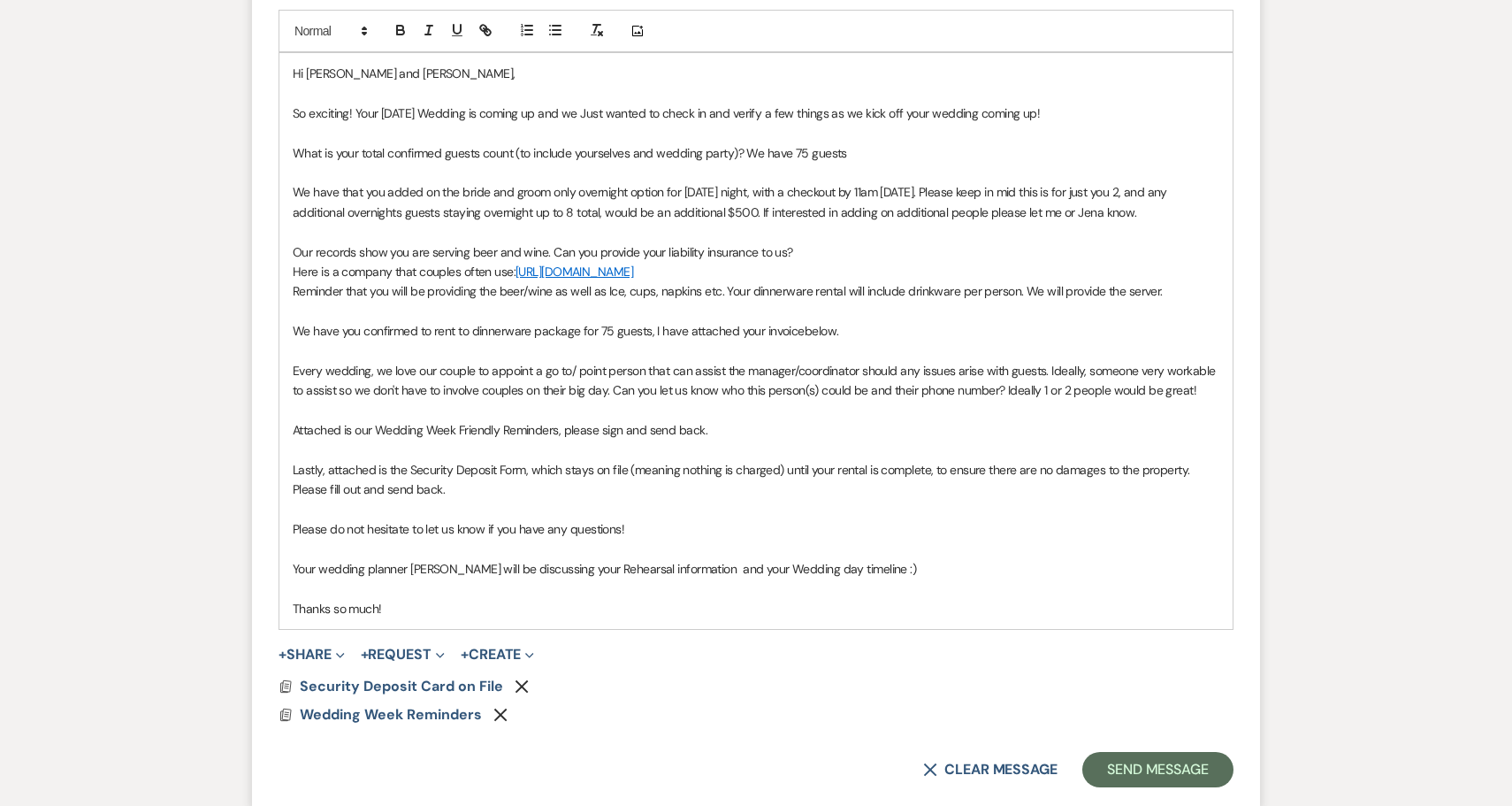
click at [560, 578] on p at bounding box center [756, 588] width 926 height 20
click at [542, 599] on p "Thanks so much!" at bounding box center [756, 609] width 926 height 20
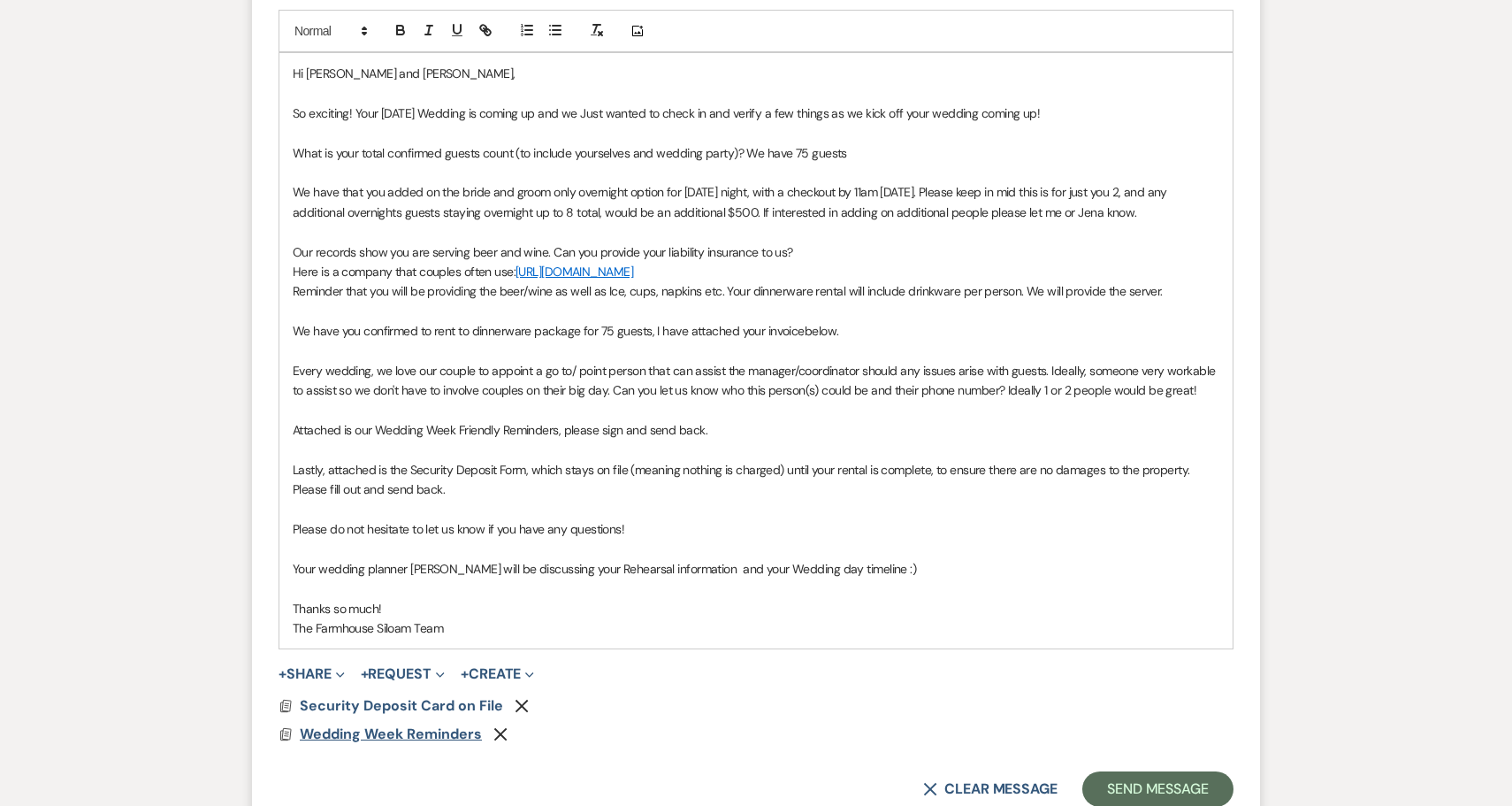
click at [423, 725] on span "Wedding Week Reminders" at bounding box center [390, 734] width 182 height 19
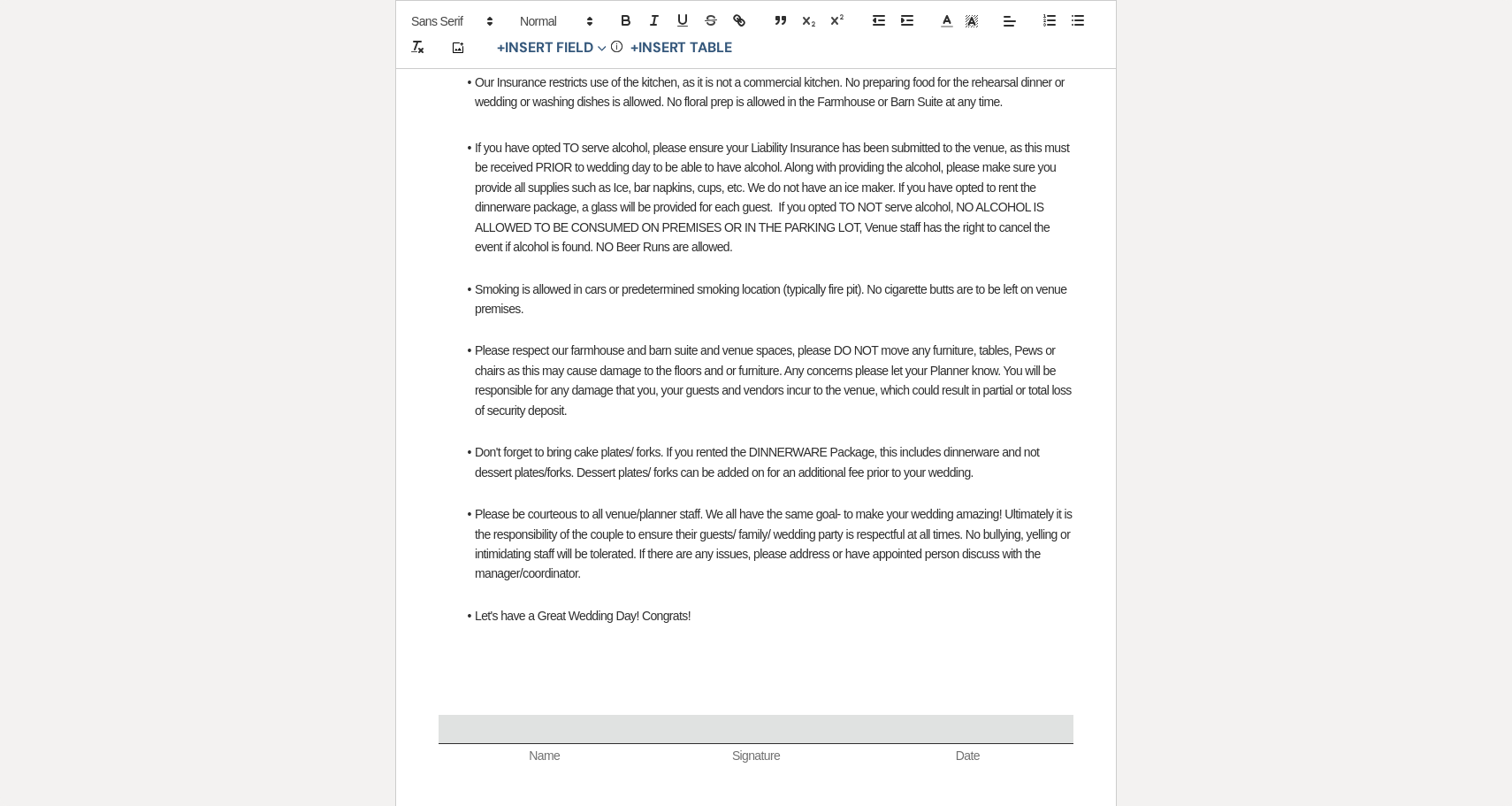
scroll to position [912, 0]
click at [1045, 339] on li "Please respect our farmhouse and barn suite and venue spaces, please DO NOT mov…" at bounding box center [764, 379] width 617 height 80
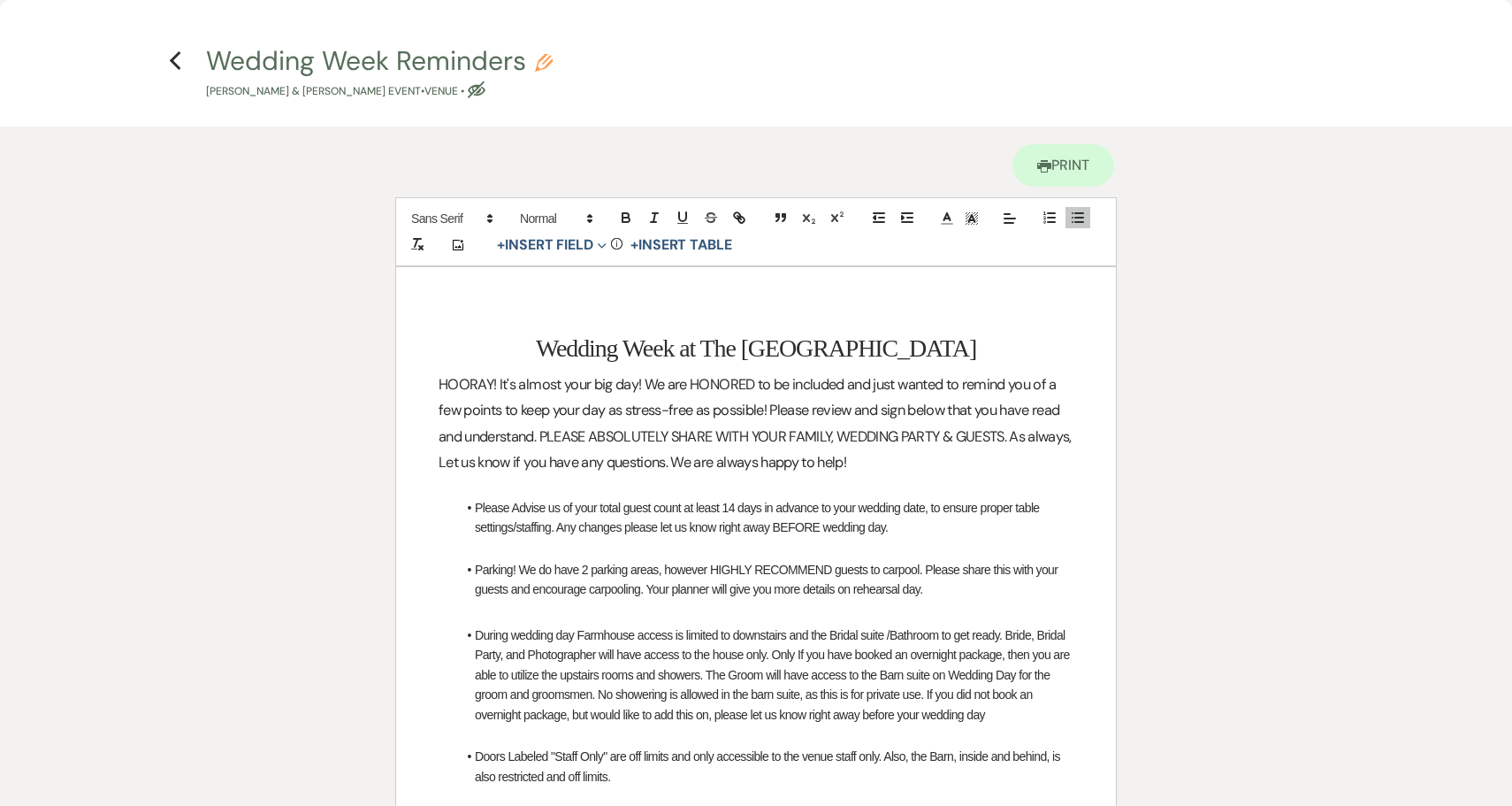
scroll to position [0, 0]
click at [177, 62] on icon "Previous" at bounding box center [175, 61] width 14 height 21
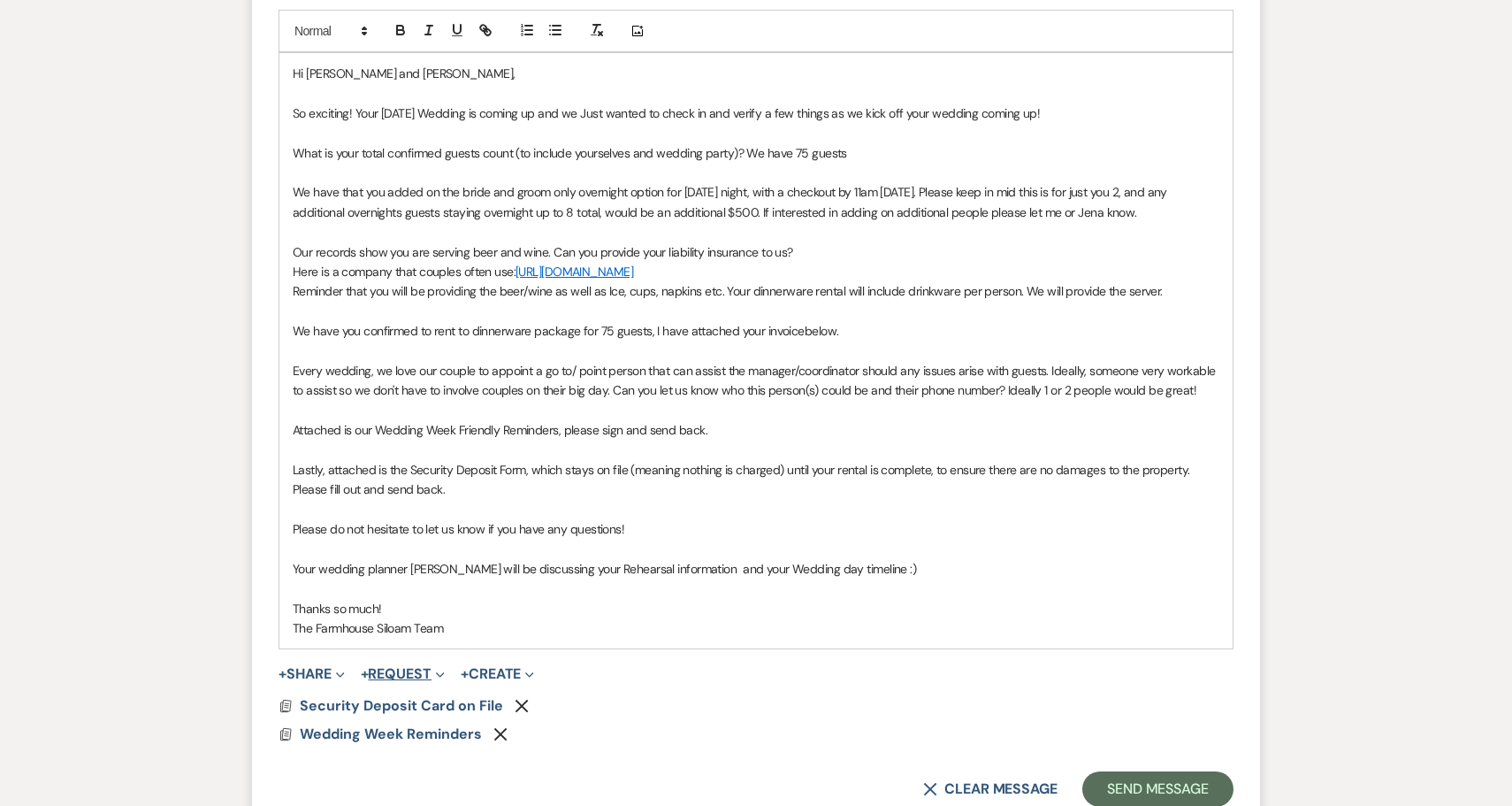
click at [393, 667] on button "+ Request Expand" at bounding box center [402, 674] width 84 height 14
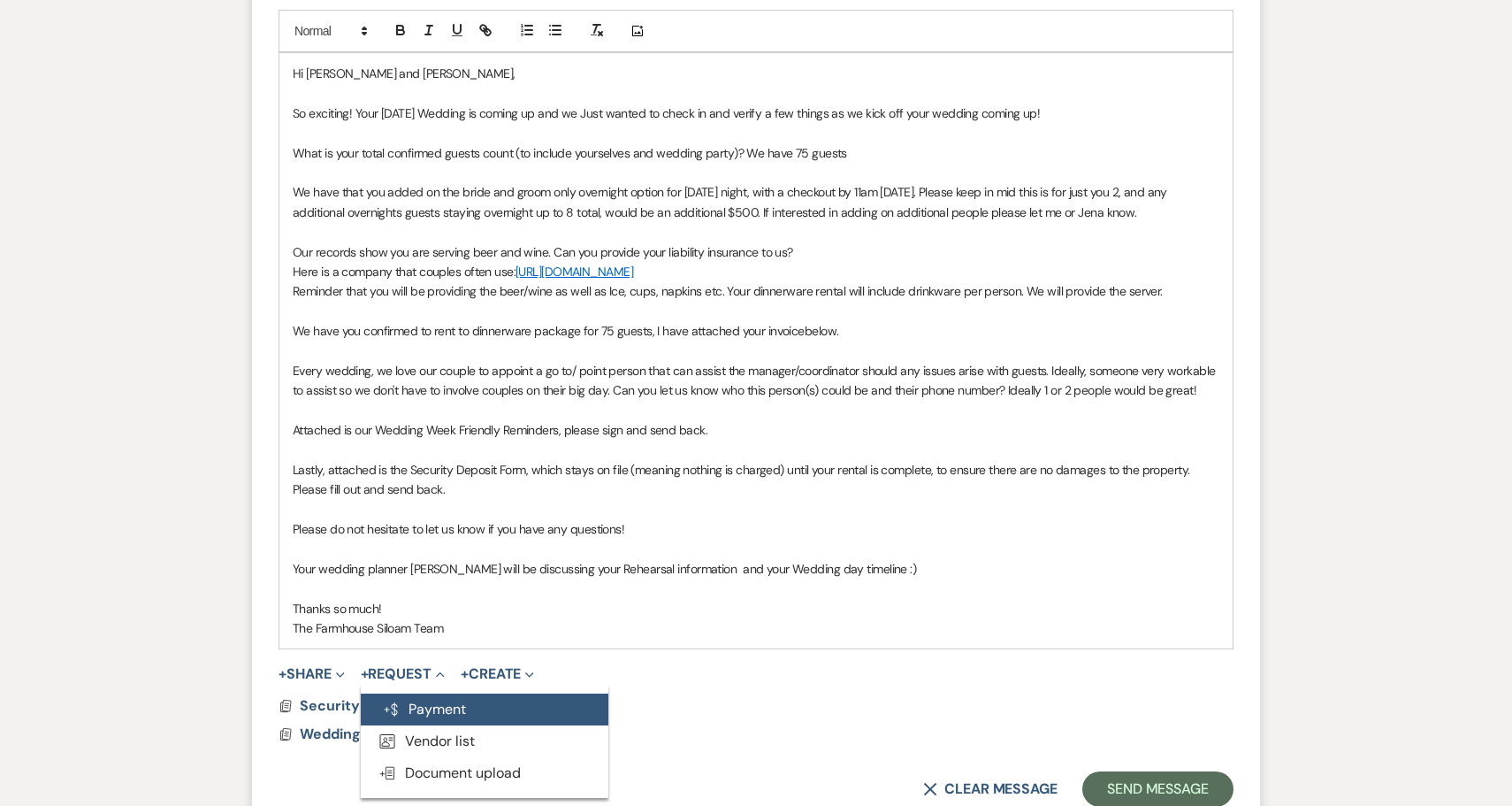
click at [417, 693] on button "Generate Payment Payment" at bounding box center [485, 708] width 248 height 32
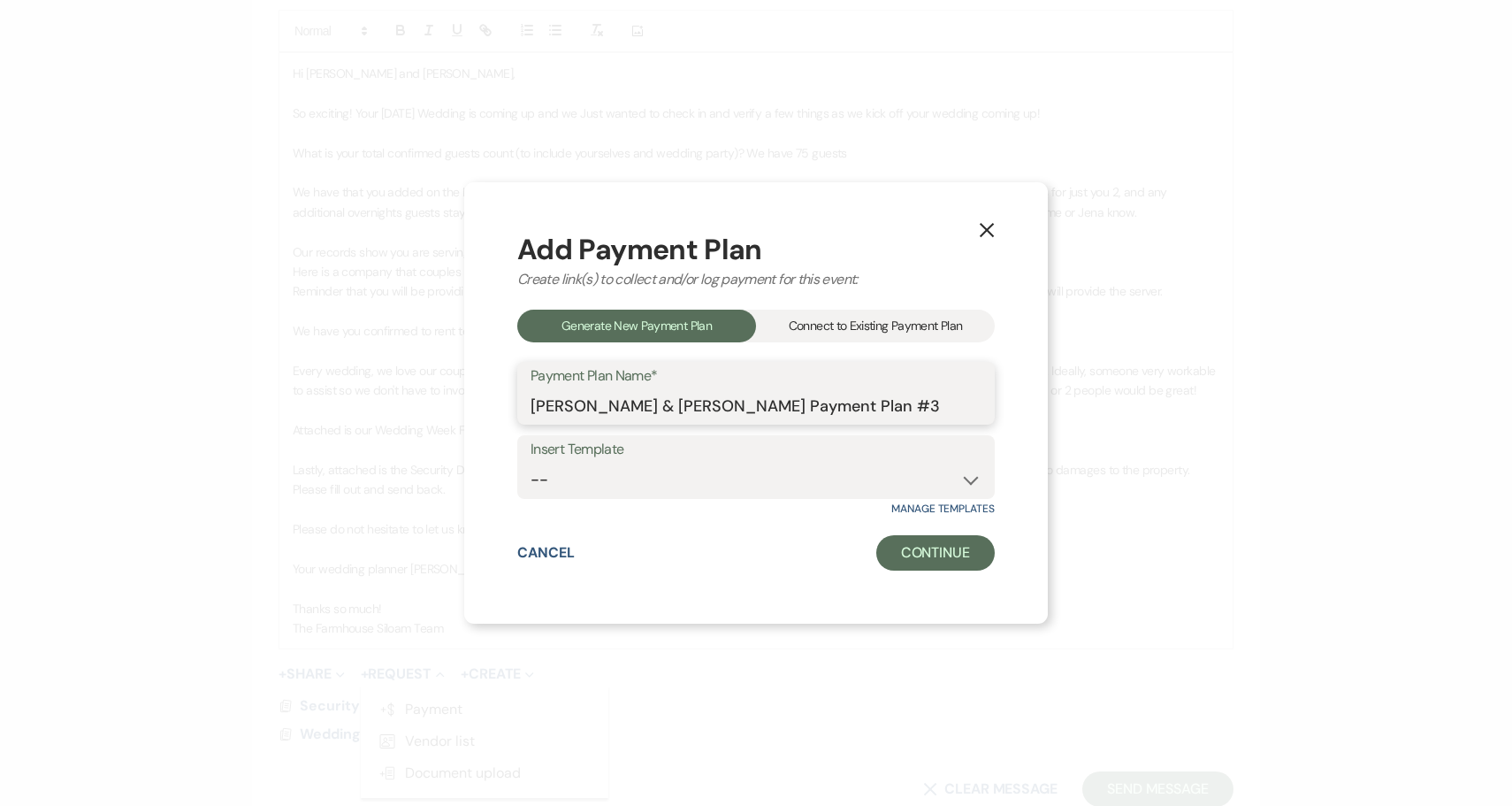
drag, startPoint x: 861, startPoint y: 402, endPoint x: 712, endPoint y: 403, distance: 149.0
click at [711, 403] on input "Daniela & Joel Hendry's Payment Plan #3" at bounding box center [756, 405] width 451 height 34
type input "Daniela & Joel Hendry's Dinnerware Invoice"
click at [931, 555] on button "Continue" at bounding box center [935, 552] width 118 height 35
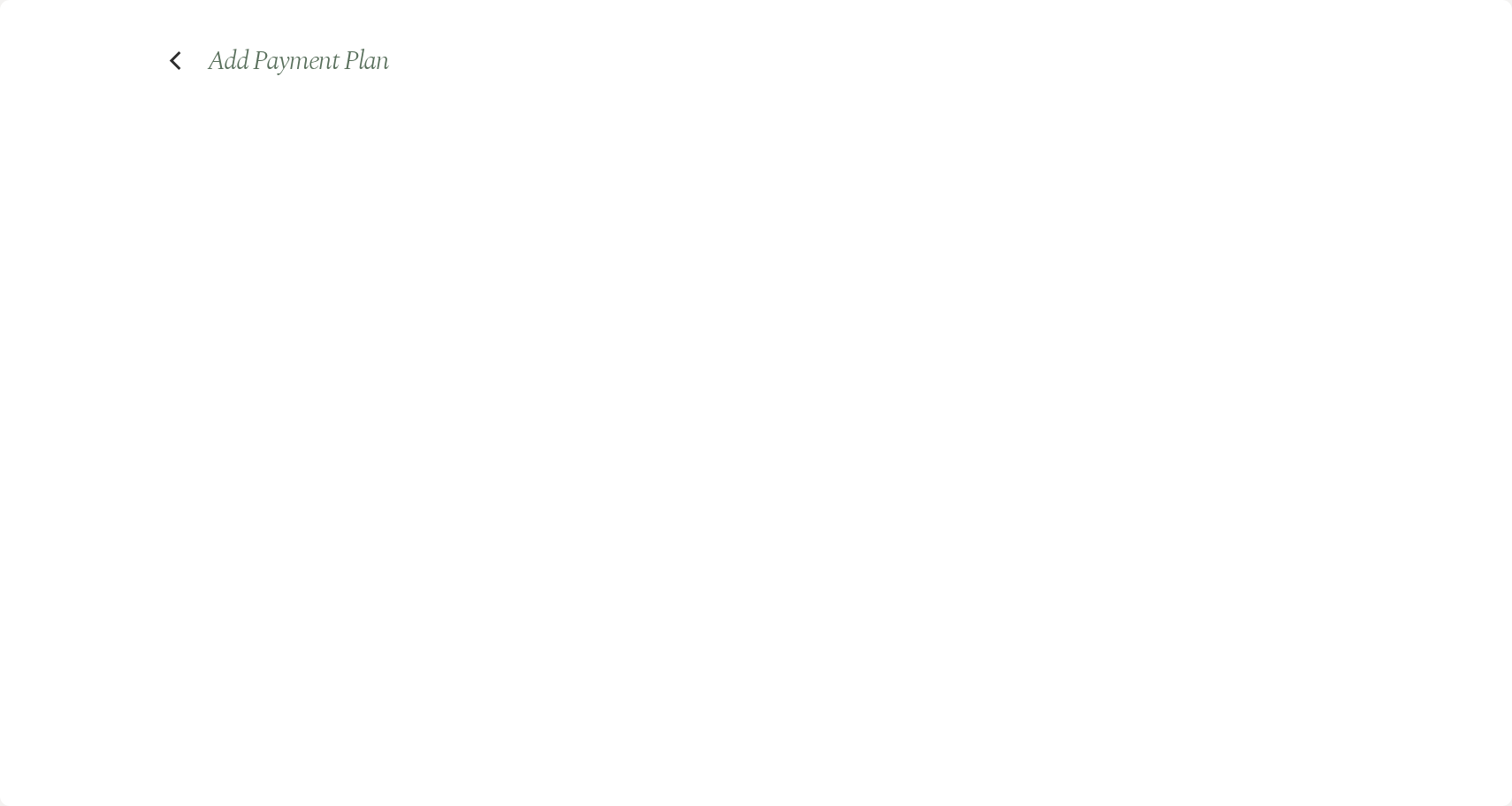
select select "2"
select select "percentage"
select select "true"
select select "client"
select select "weeks"
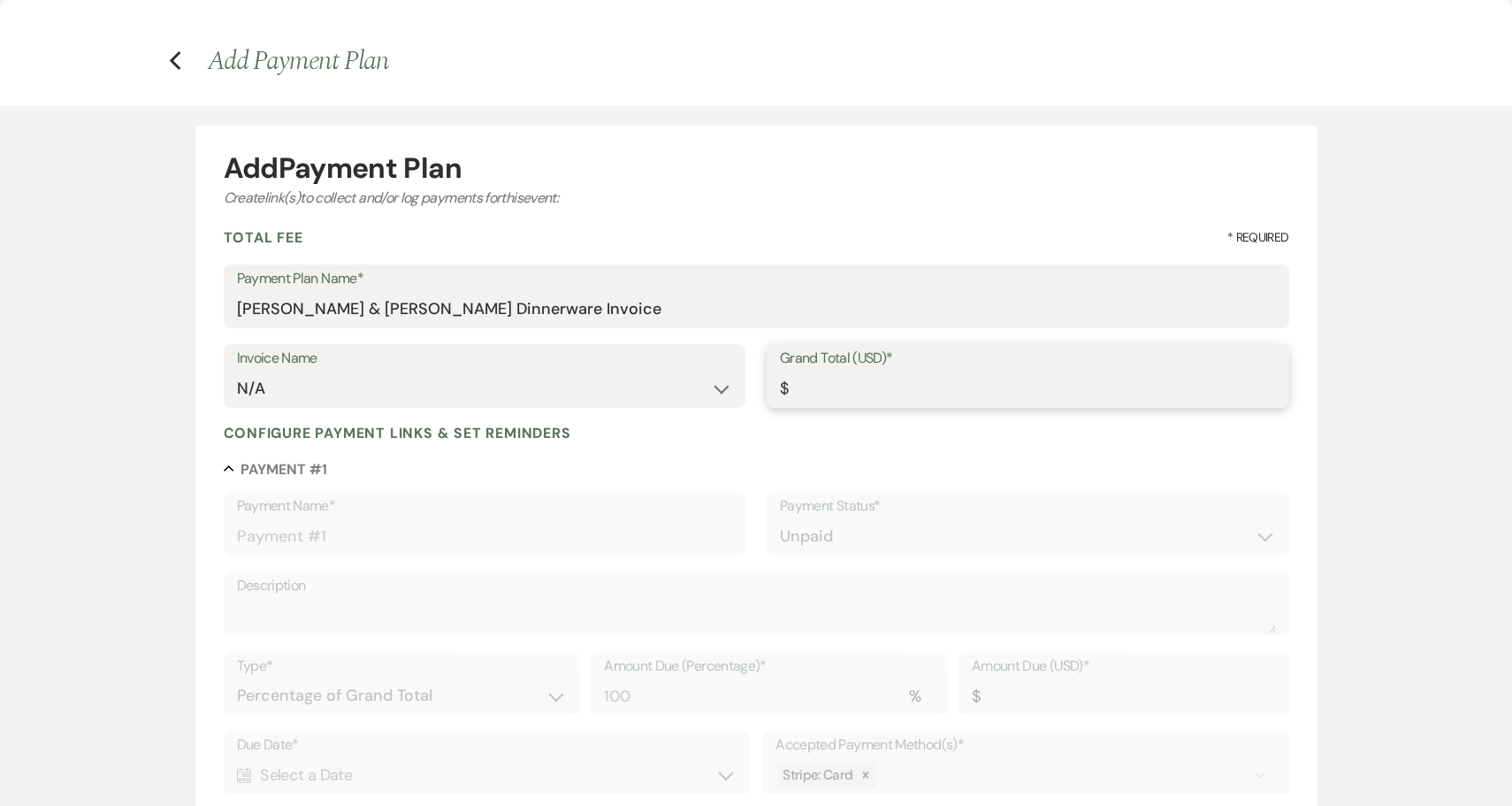
click at [827, 384] on input "Grand Total (USD)*" at bounding box center [1027, 389] width 496 height 34
type input "3"
type input "3.00"
type input "37"
type input "37.00"
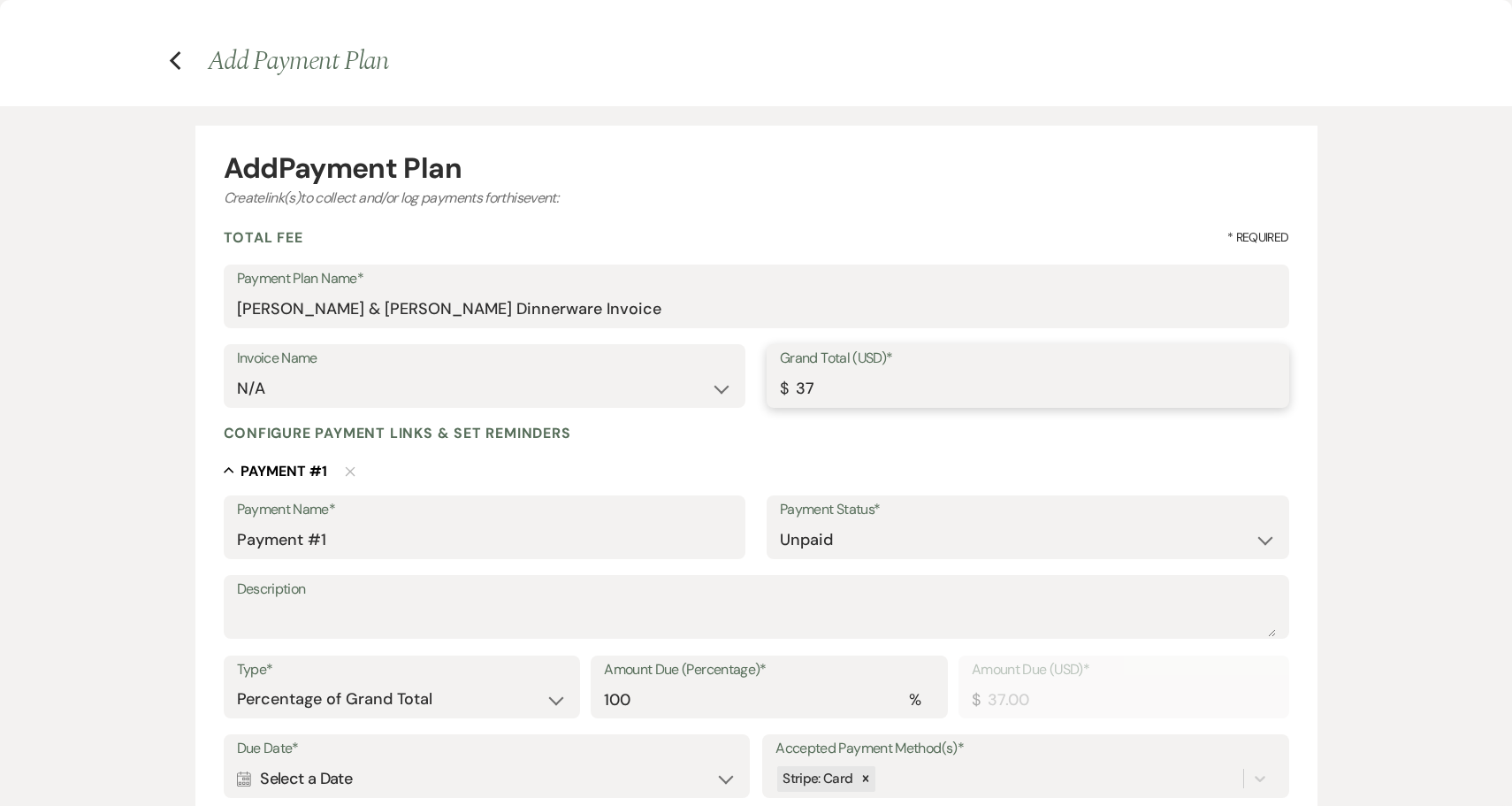
type input "375"
type input "375.00"
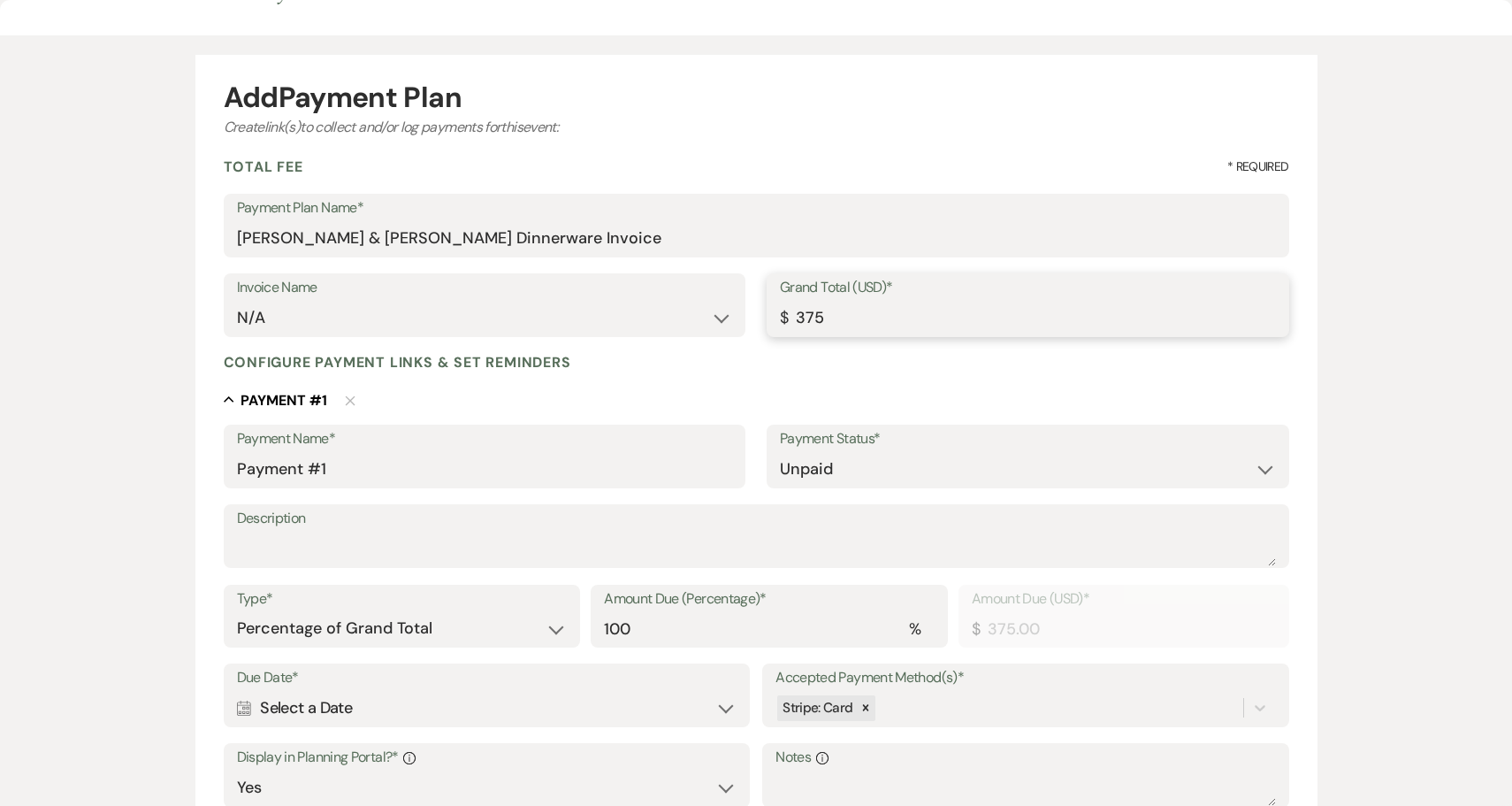
scroll to position [152, 0]
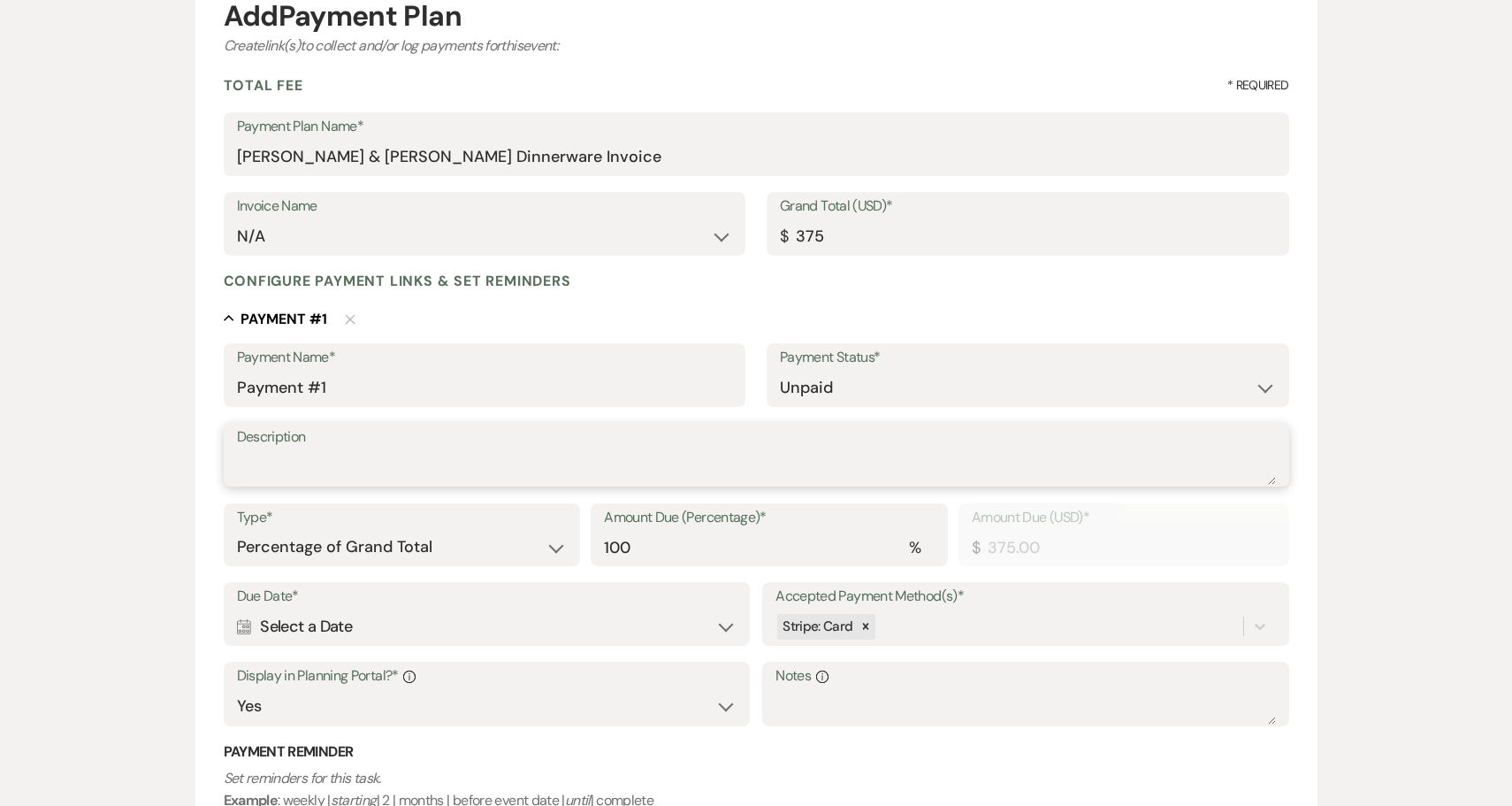
type input "375.00"
click at [561, 467] on textarea "Description" at bounding box center [756, 467] width 1039 height 35
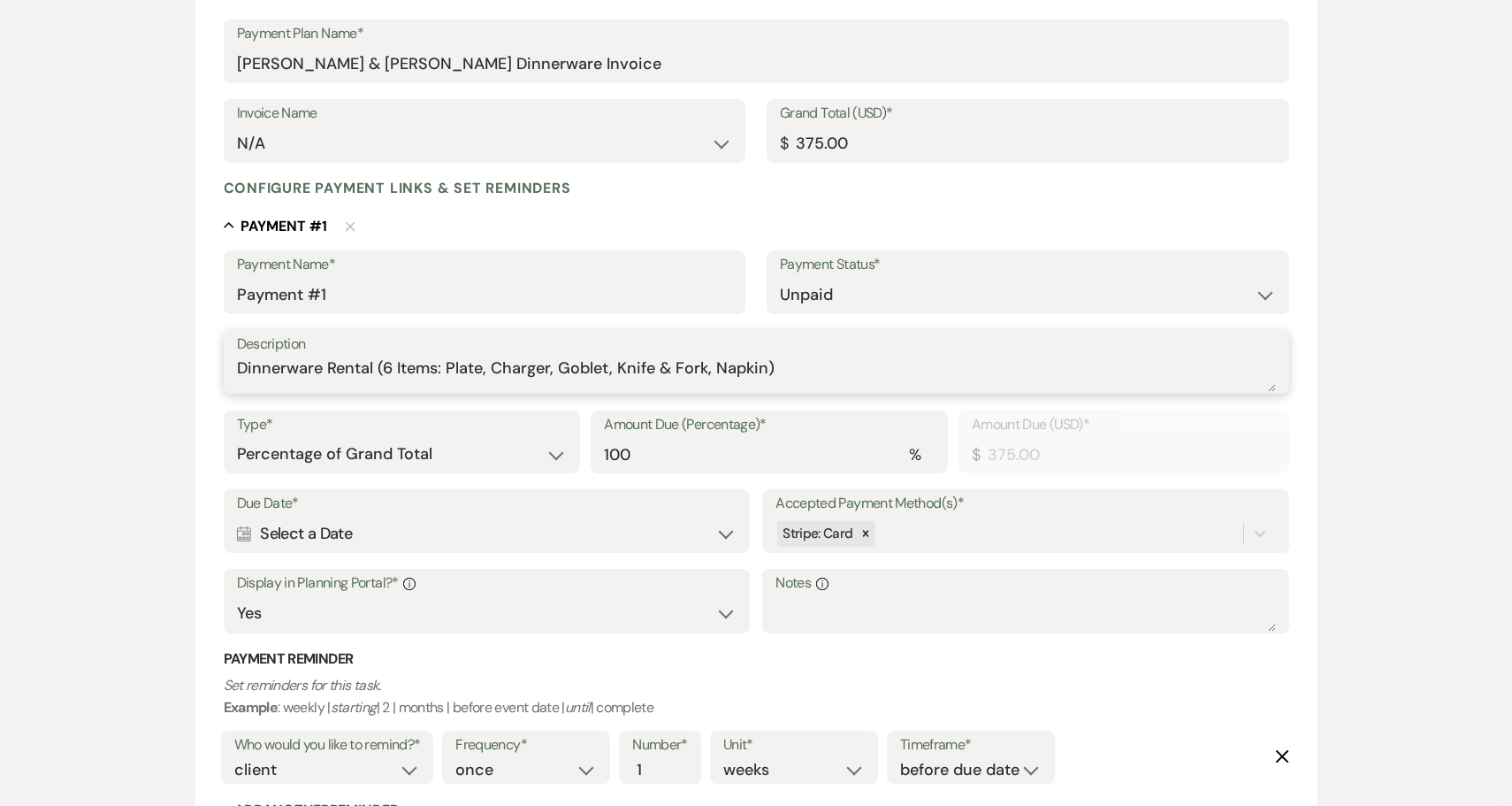
scroll to position [293, 0]
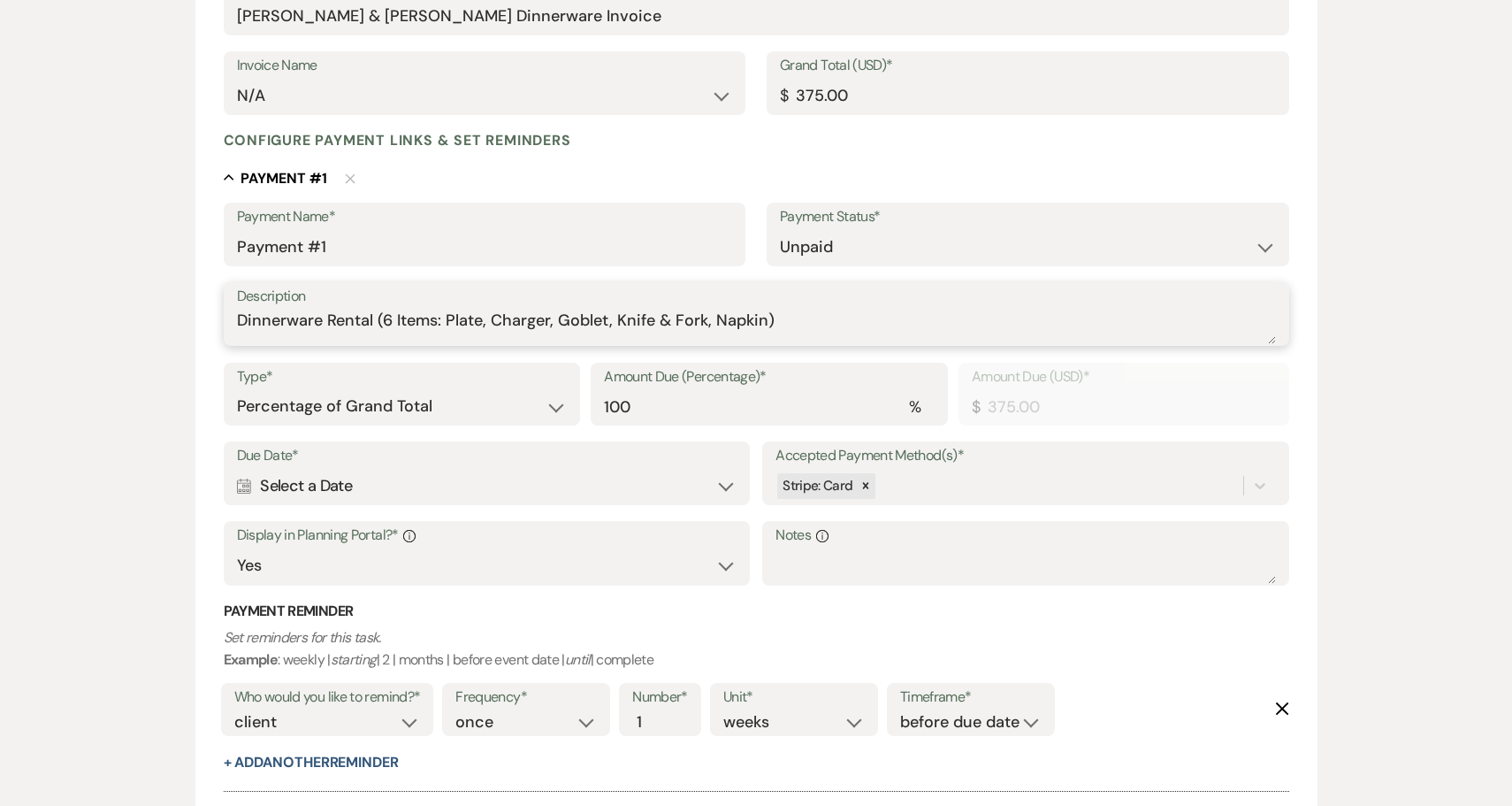
type textarea "Dinnerware Rental (6 Items: Plate, Charger, Goblet, Knife & Fork, Napkin)"
click at [522, 488] on div "Calendar Select a Date Expand" at bounding box center [487, 486] width 499 height 34
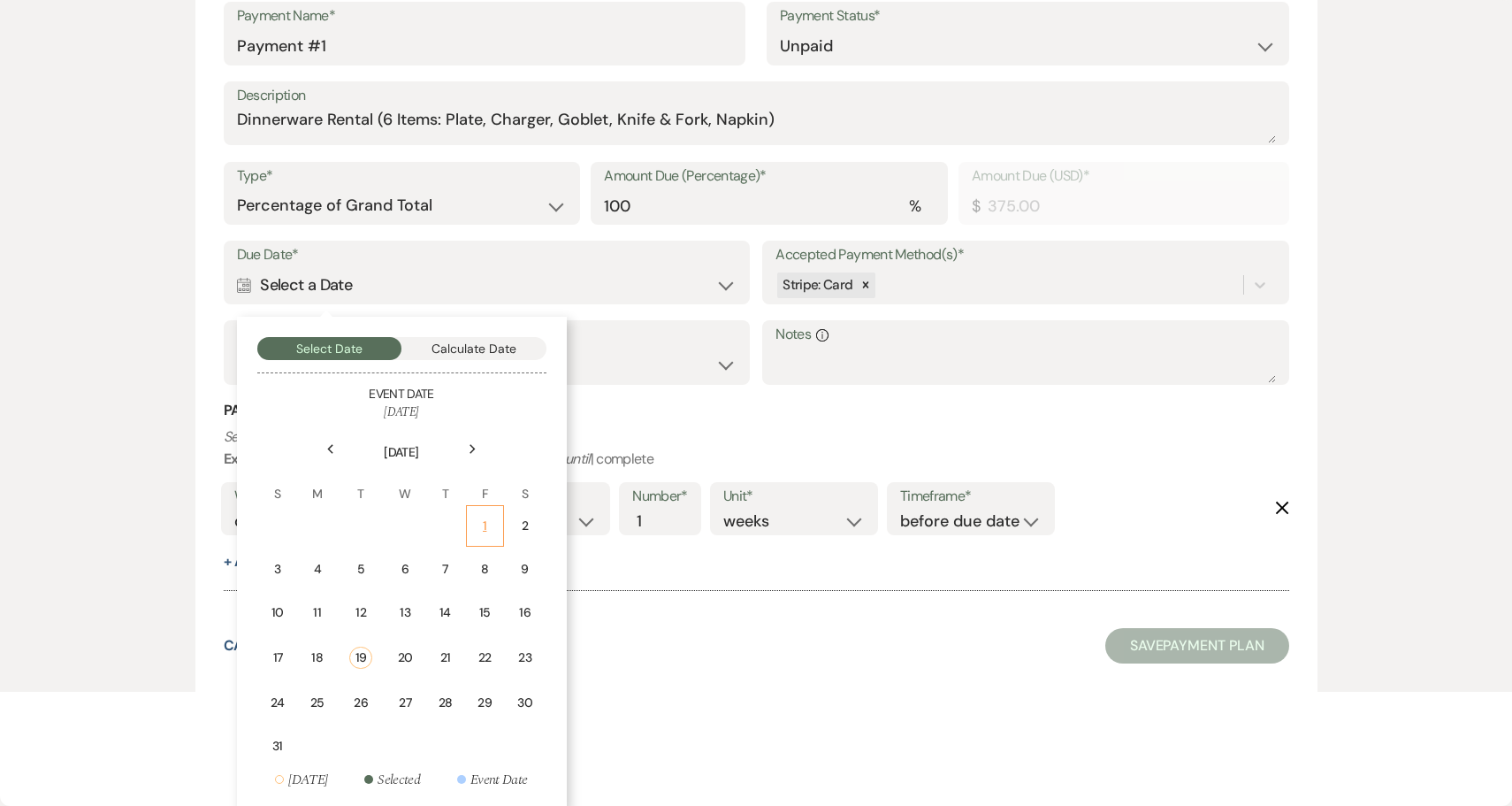
scroll to position [492, 0]
click at [533, 703] on td "30" at bounding box center [524, 704] width 39 height 42
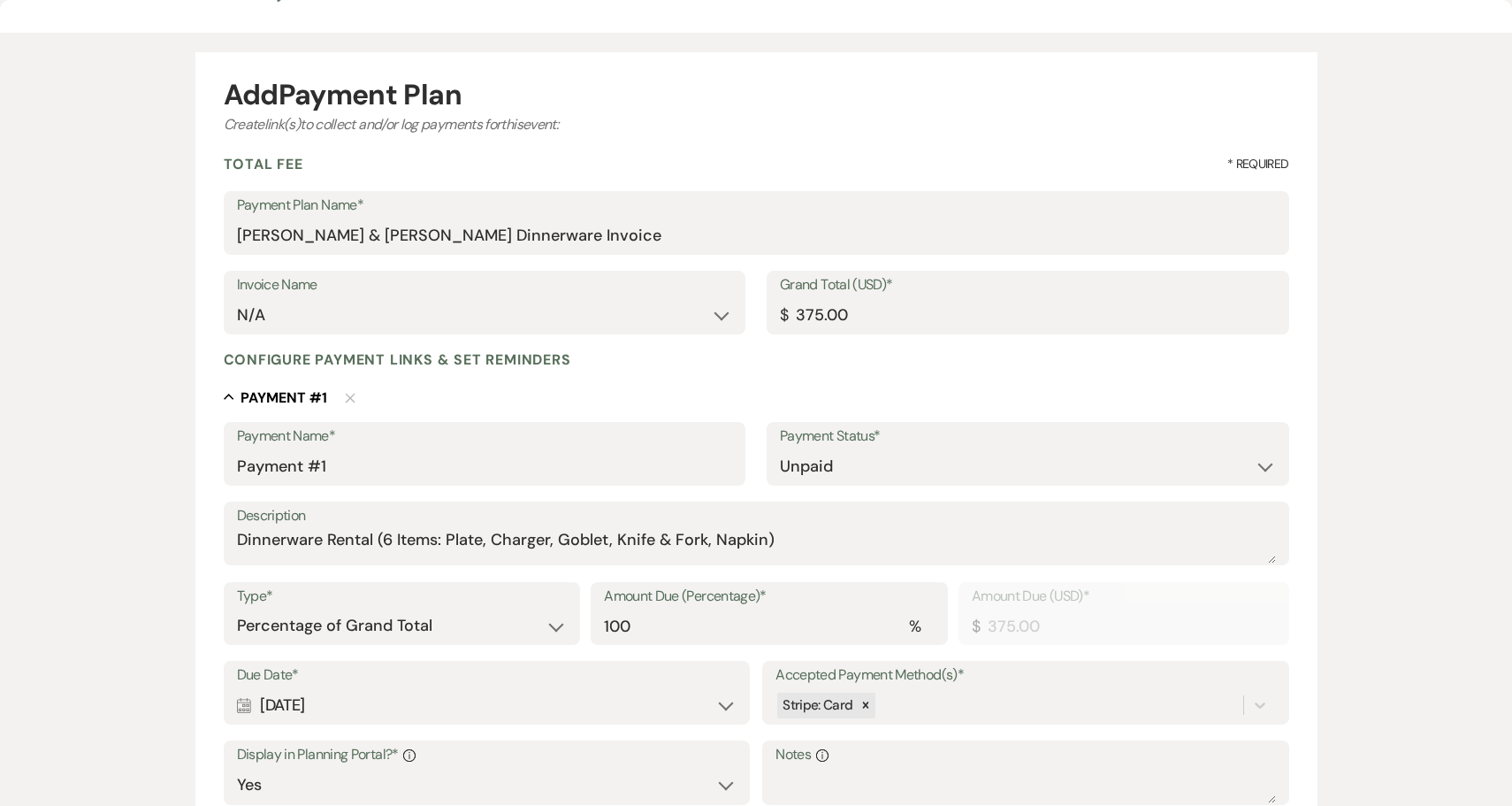
scroll to position [69, 0]
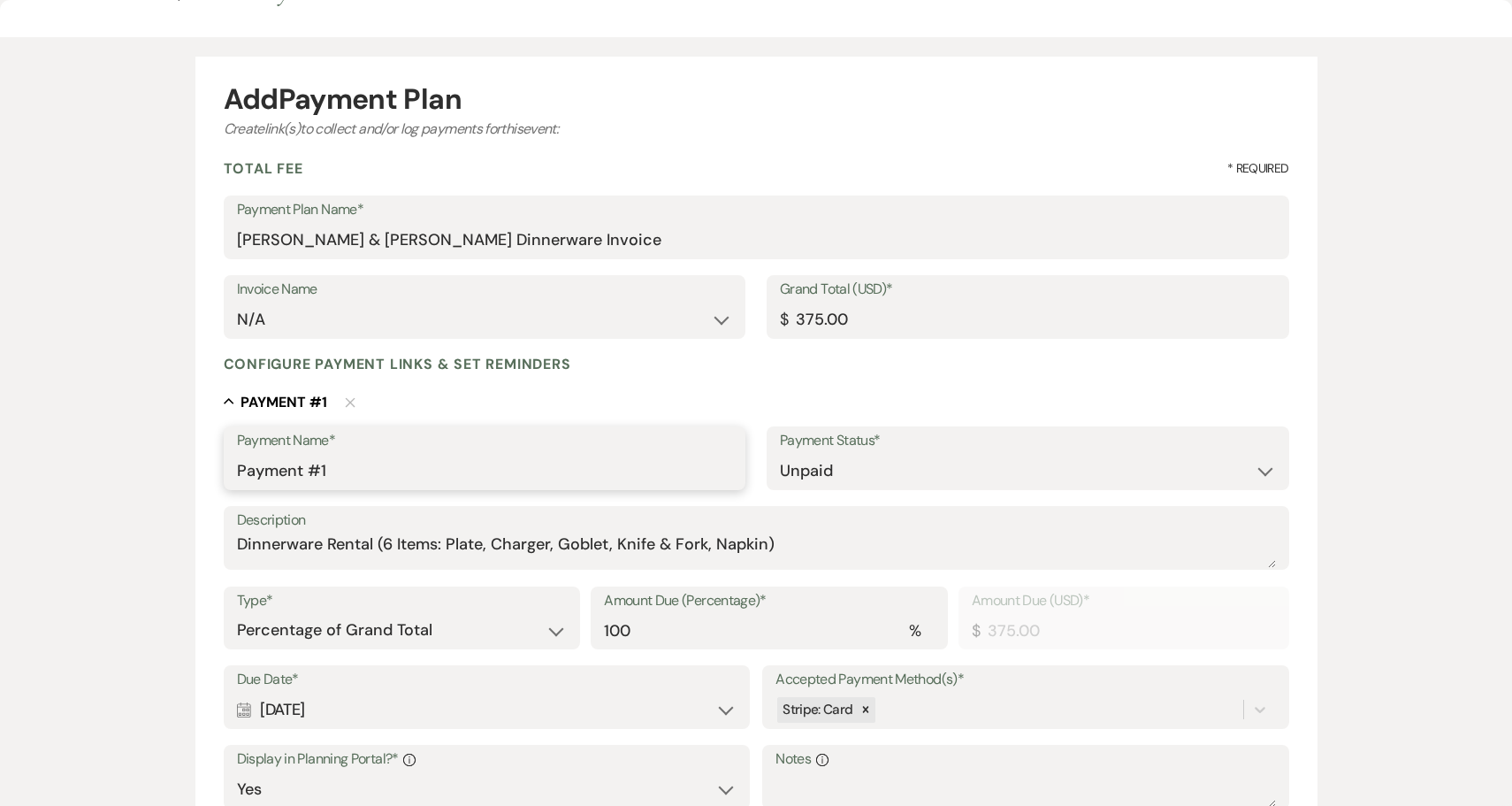
drag, startPoint x: 445, startPoint y: 470, endPoint x: 206, endPoint y: 460, distance: 239.2
click at [206, 461] on form "Add Payment Plan Create link(s) to collect and/or log payments for this event: …" at bounding box center [756, 608] width 1121 height 1102
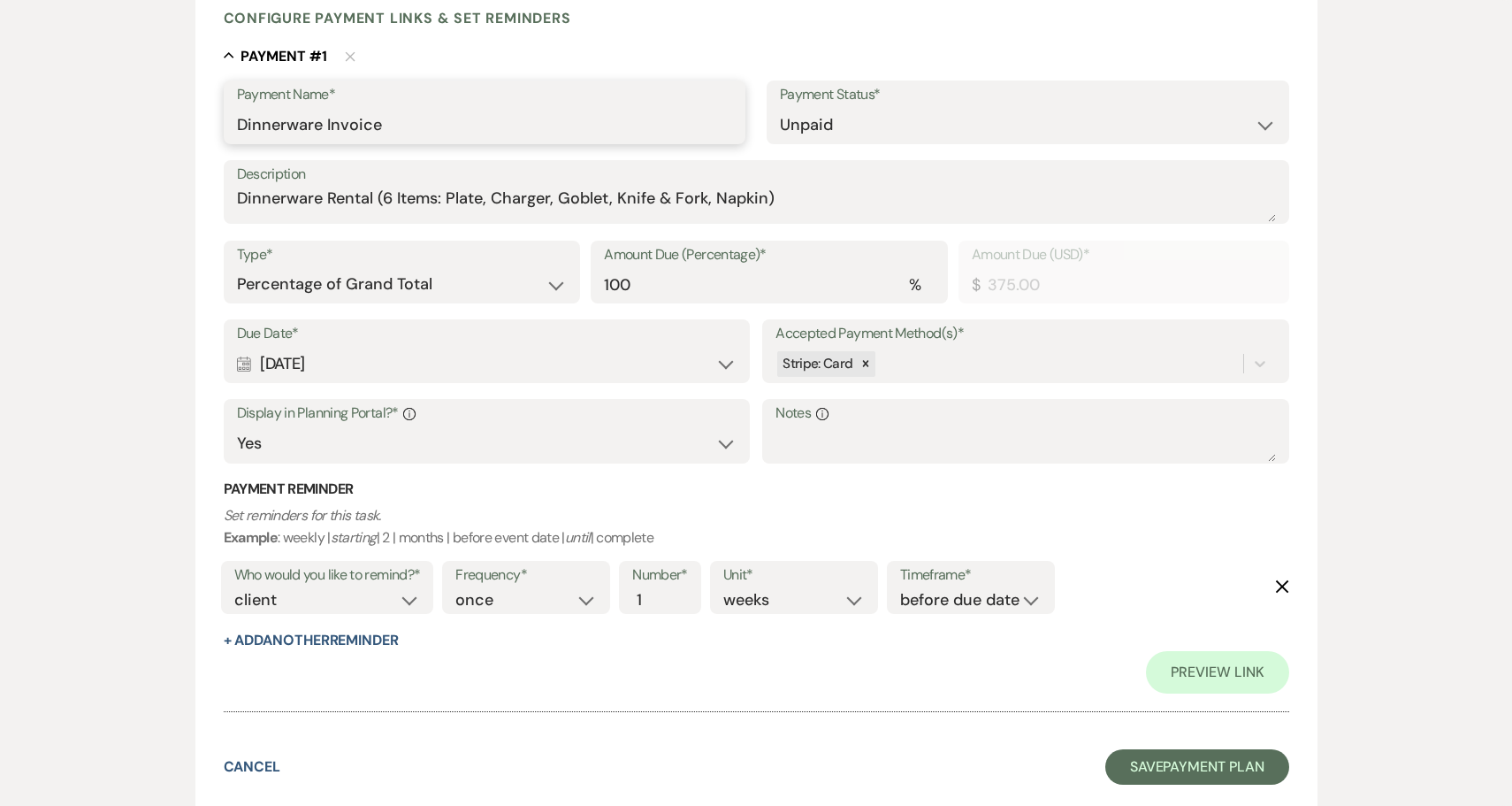
scroll to position [413, 0]
type input "Dinnerware Invoice"
click at [1211, 755] on button "Save Payment Plan" at bounding box center [1196, 767] width 184 height 35
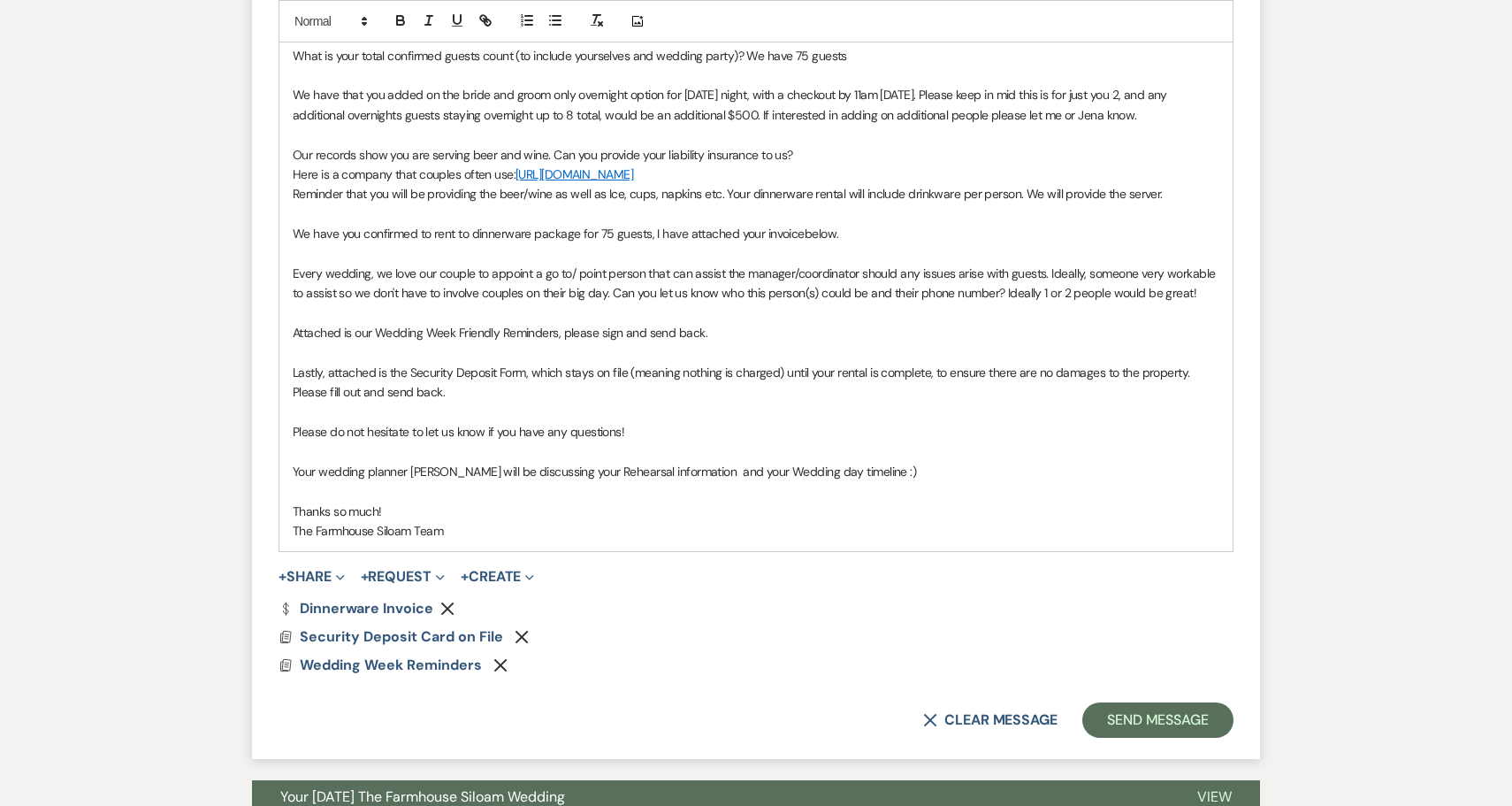
scroll to position [1068, 0]
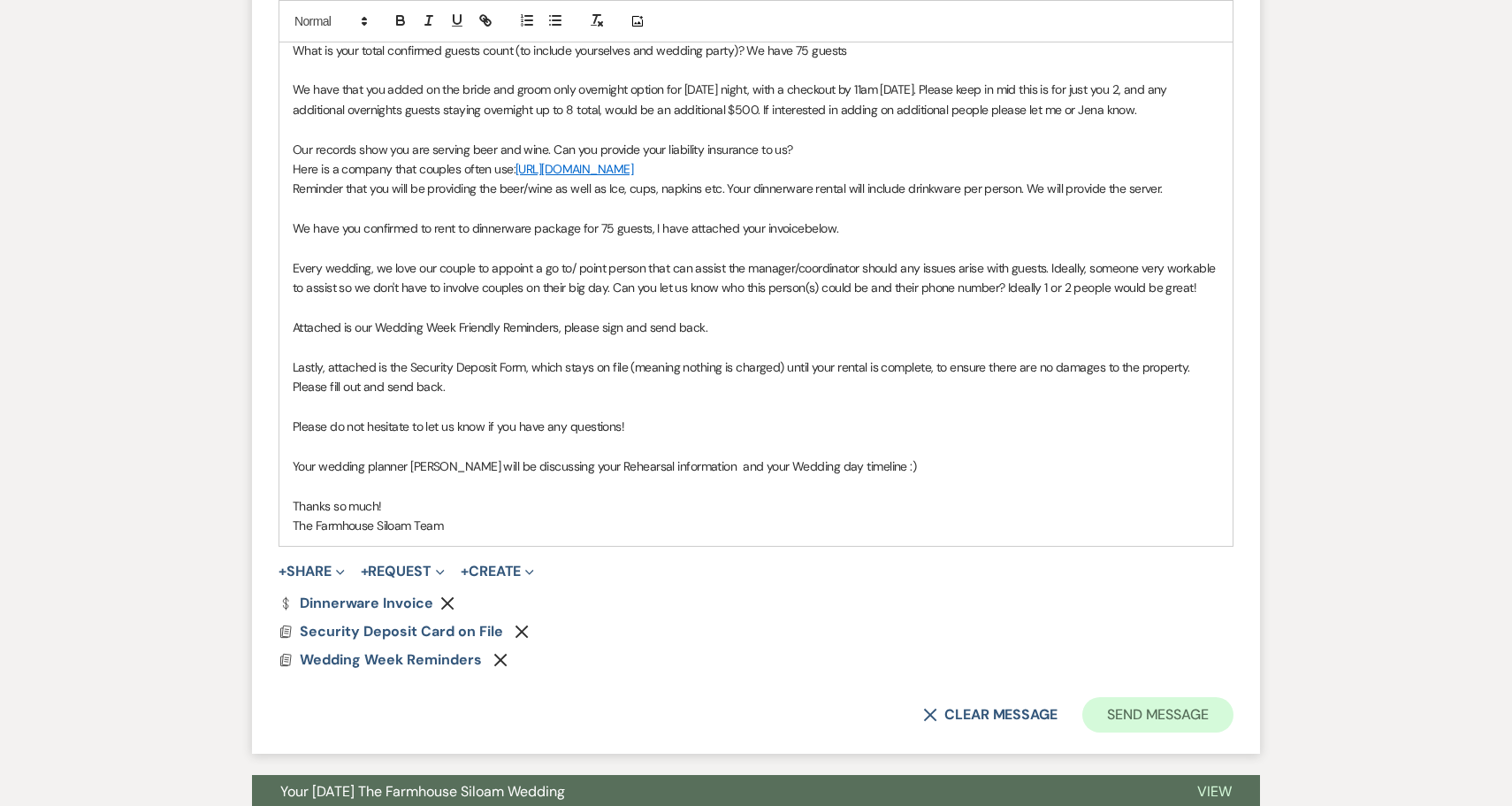
click at [1195, 697] on button "Send Message" at bounding box center [1157, 714] width 151 height 35
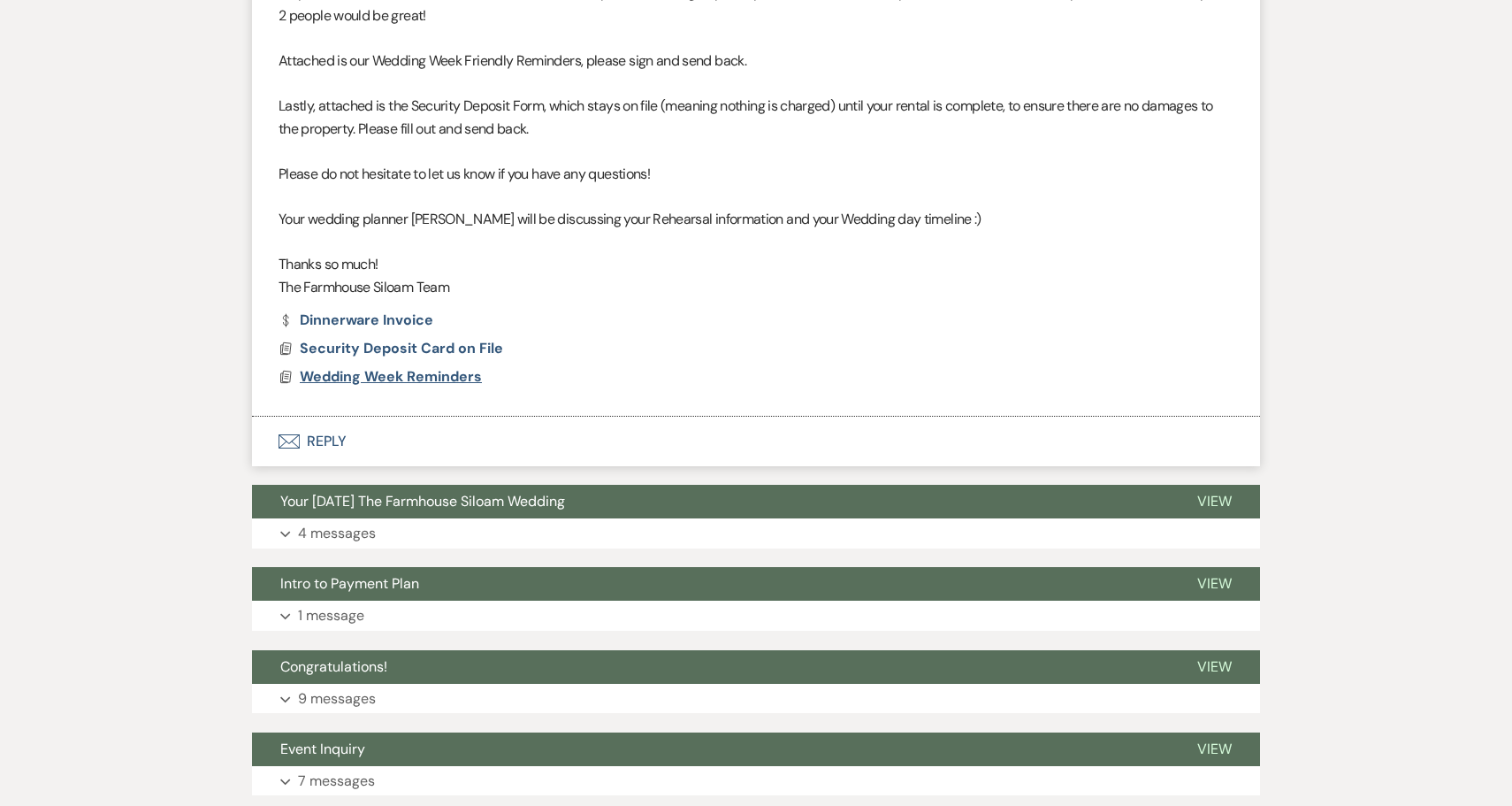
click at [398, 367] on span "Wedding Week Reminders" at bounding box center [390, 376] width 182 height 19
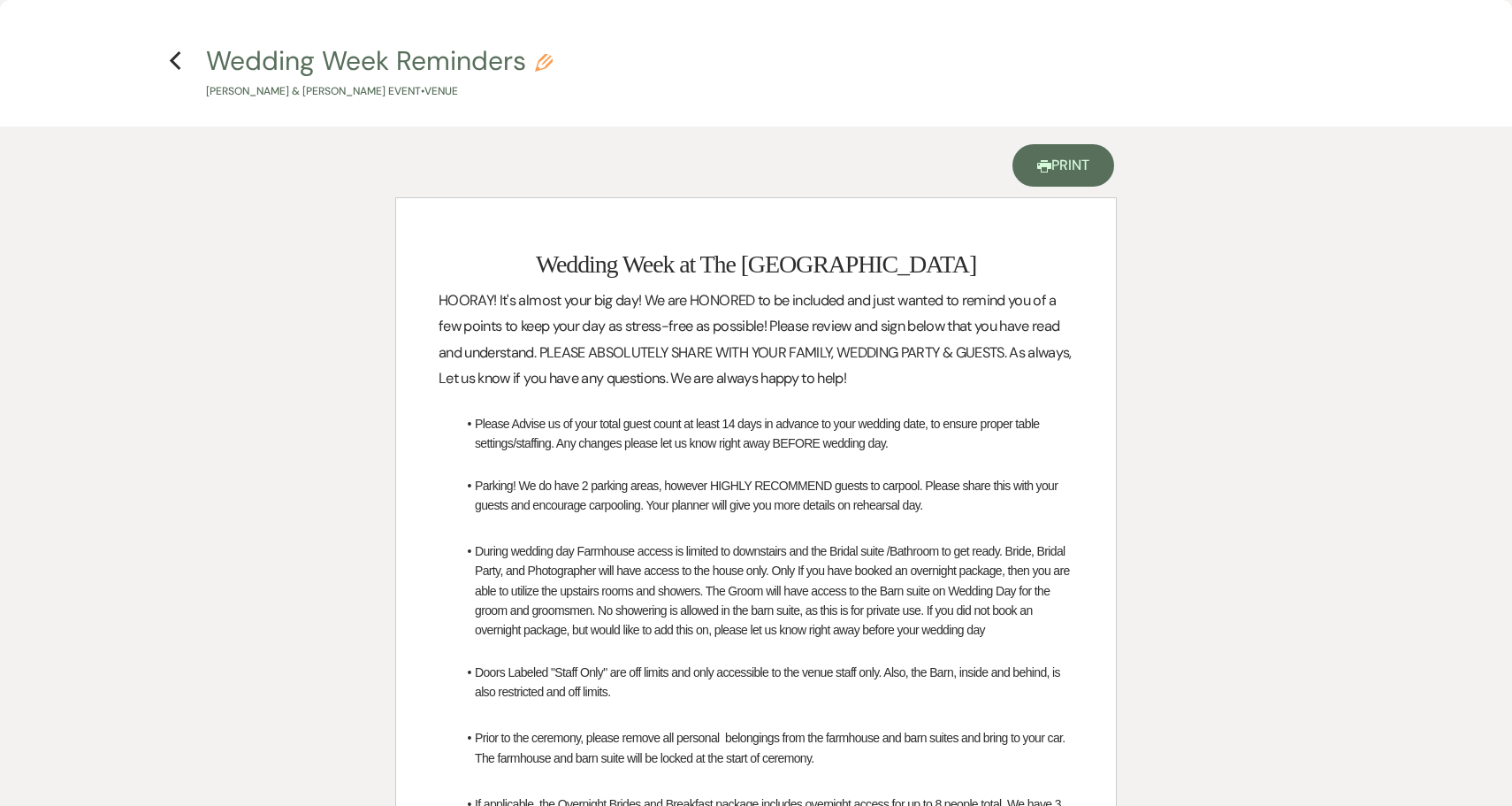
click at [1059, 175] on link "Printer Print" at bounding box center [1063, 165] width 101 height 43
click at [175, 57] on use "button" at bounding box center [175, 62] width 12 height 20
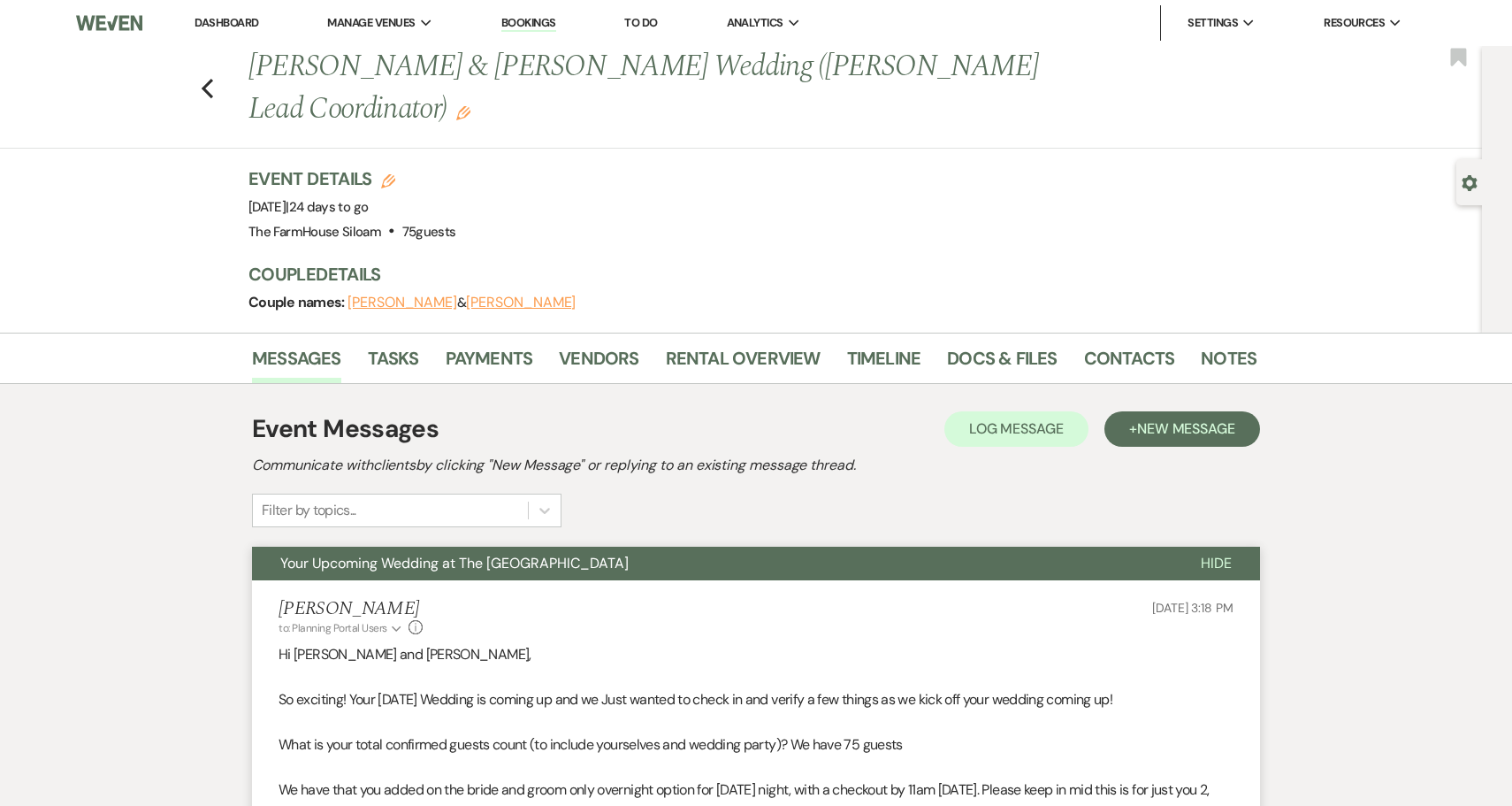
scroll to position [0, 0]
click at [205, 78] on icon "Previous" at bounding box center [207, 88] width 14 height 21
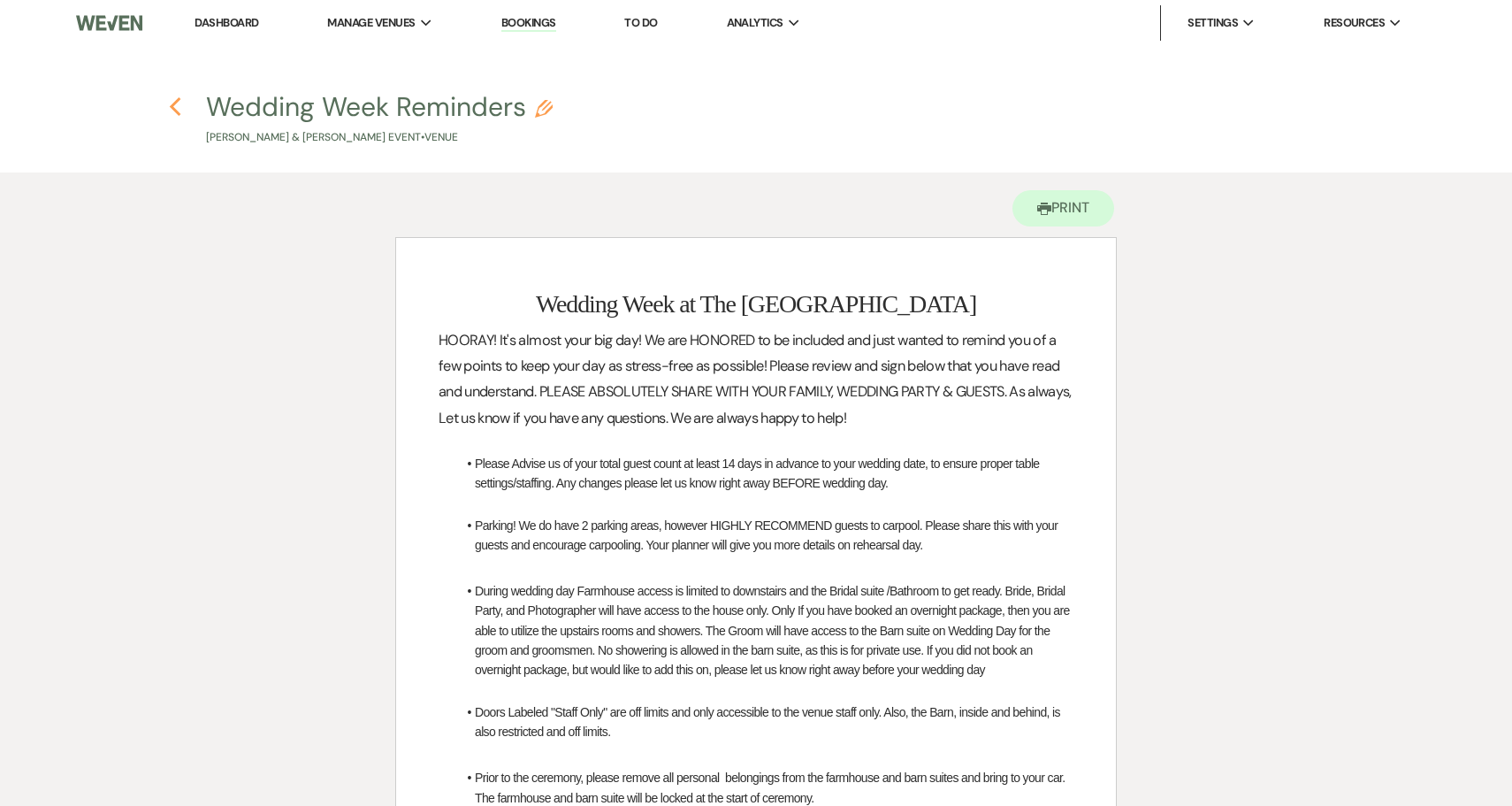
click at [177, 109] on icon "Previous" at bounding box center [175, 107] width 14 height 21
